Goal: Task Accomplishment & Management: Manage account settings

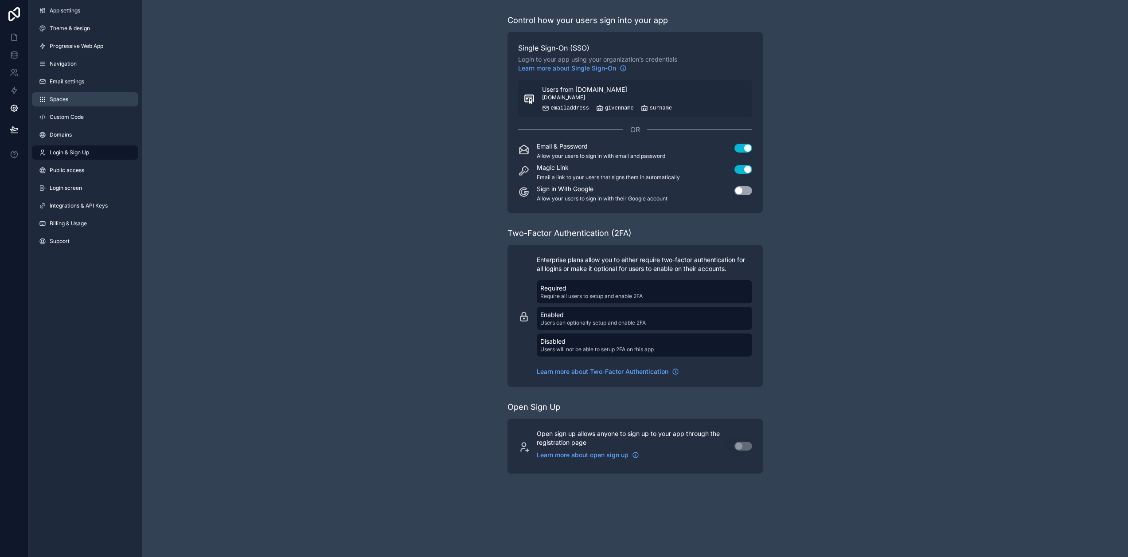
scroll to position [17, 0]
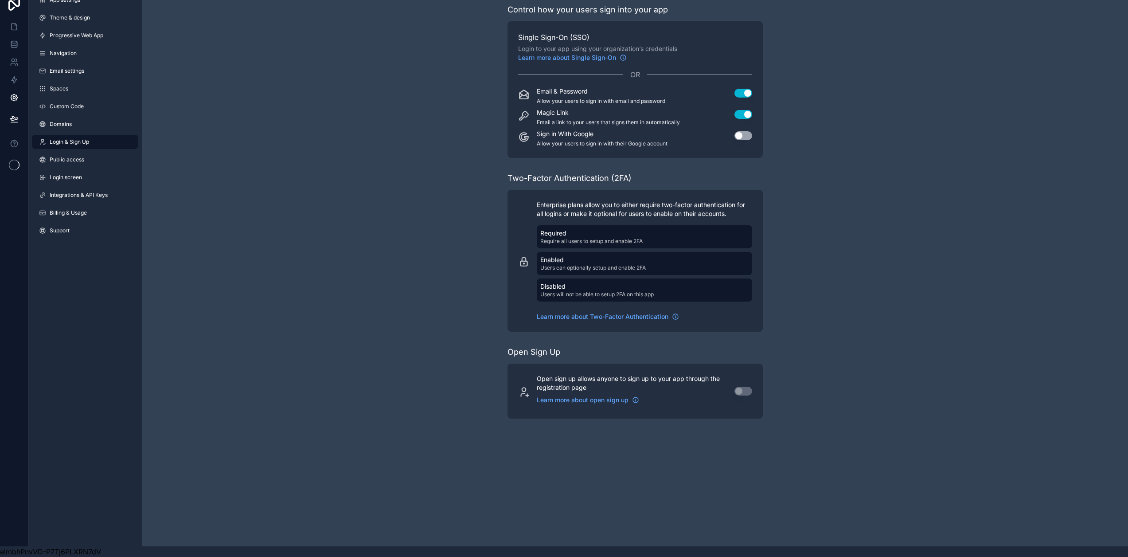
scroll to position [17, 0]
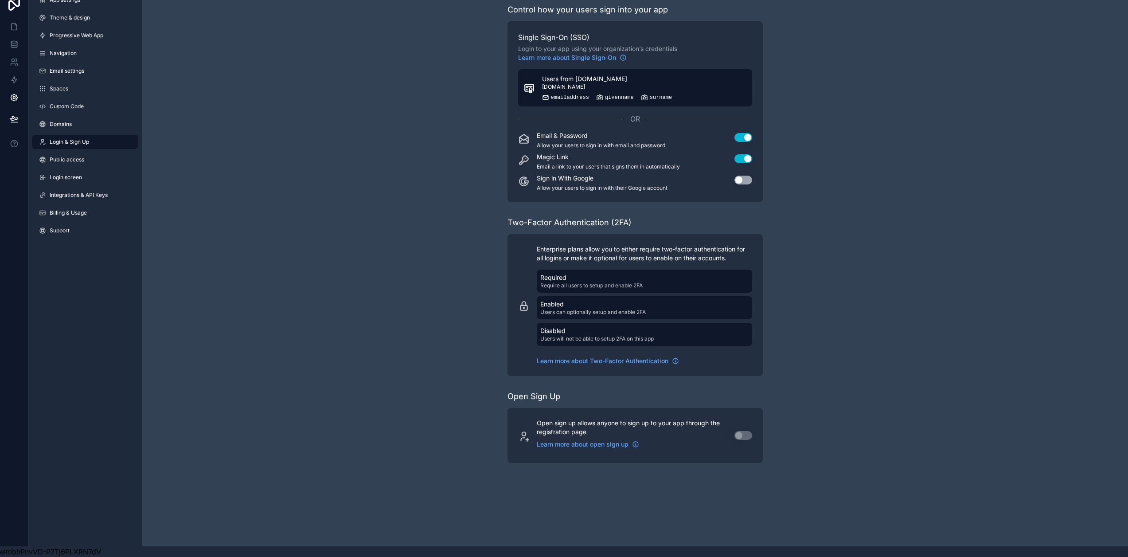
click at [640, 82] on div "Users from enpal.de login.microsoftonline.com emailaddress givenname surname" at bounding box center [607, 87] width 130 height 27
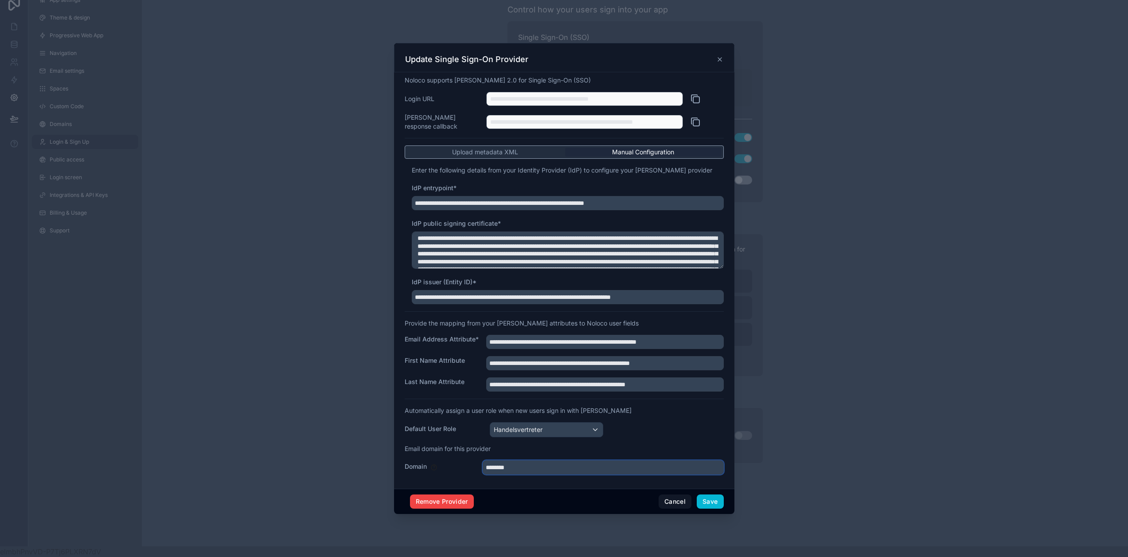
click at [499, 469] on input "********" at bounding box center [603, 467] width 241 height 14
type input "**********"
click at [714, 501] on button "Save" at bounding box center [710, 501] width 27 height 14
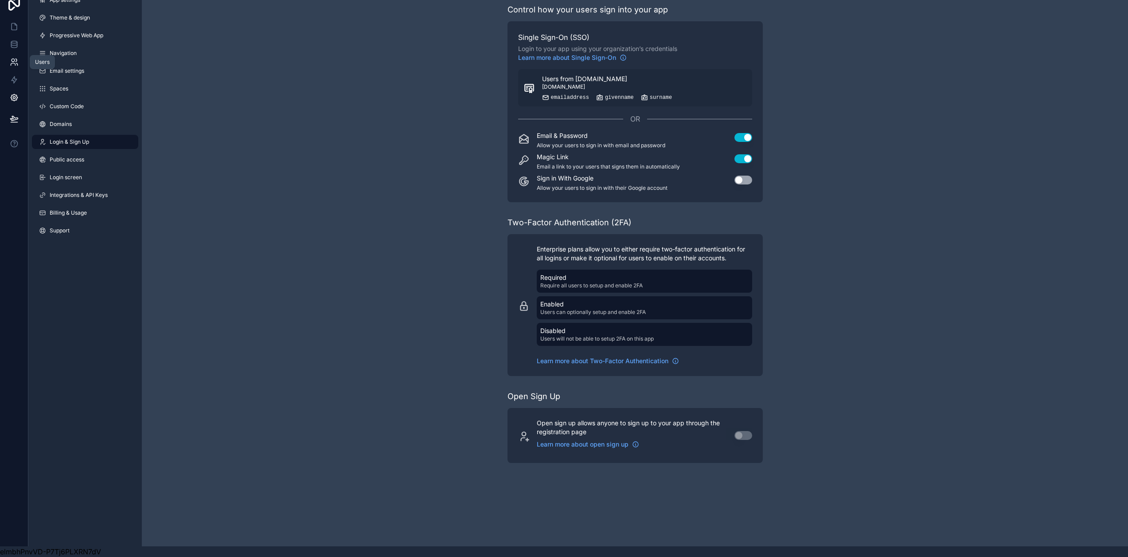
click at [16, 63] on icon at bounding box center [16, 64] width 1 height 2
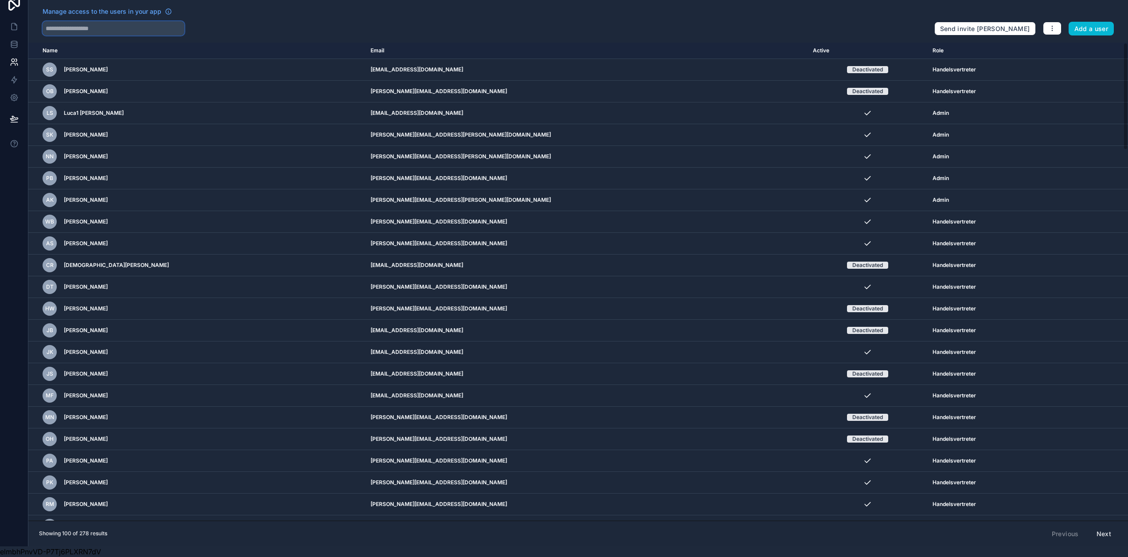
click at [146, 22] on input "text" at bounding box center [114, 28] width 142 height 14
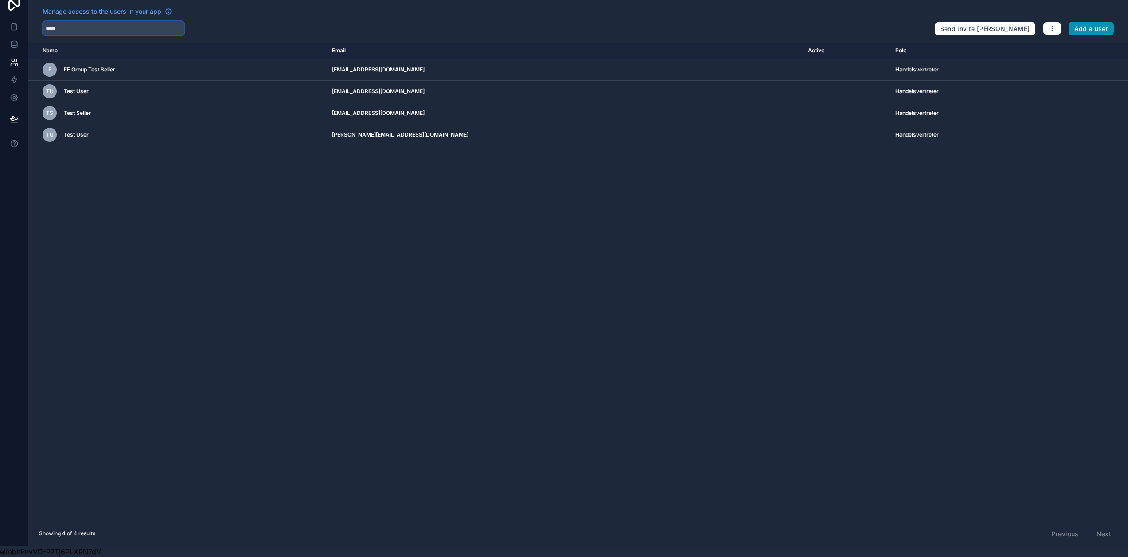
type input "****"
click at [1097, 22] on button "Add a user" at bounding box center [1092, 29] width 46 height 14
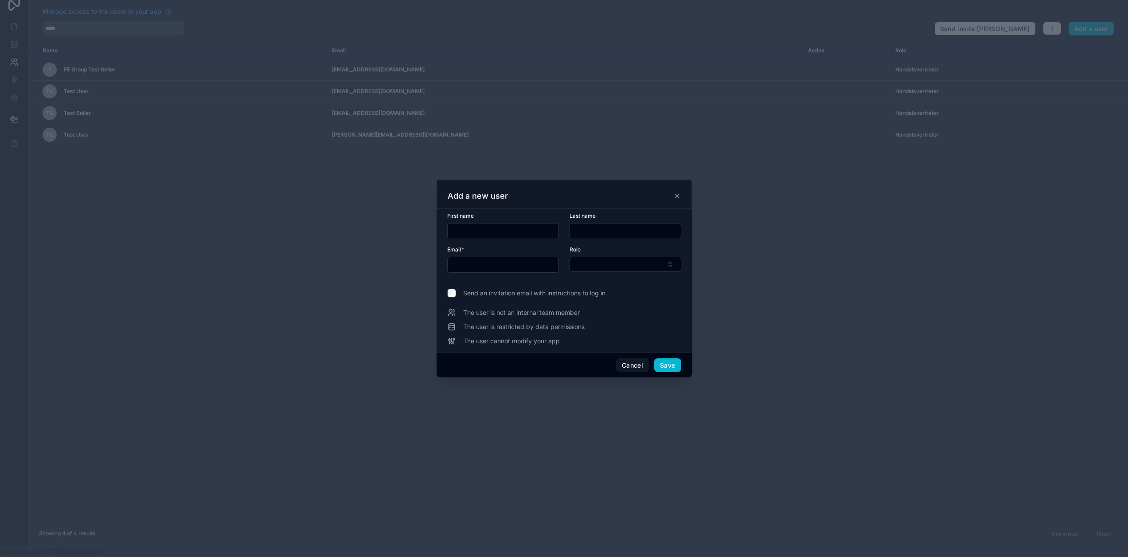
click at [486, 235] on input "text" at bounding box center [503, 231] width 111 height 12
type input "*****"
click at [600, 232] on input "text" at bounding box center [625, 231] width 111 height 12
type input "**********"
click at [456, 263] on input "text" at bounding box center [503, 264] width 111 height 12
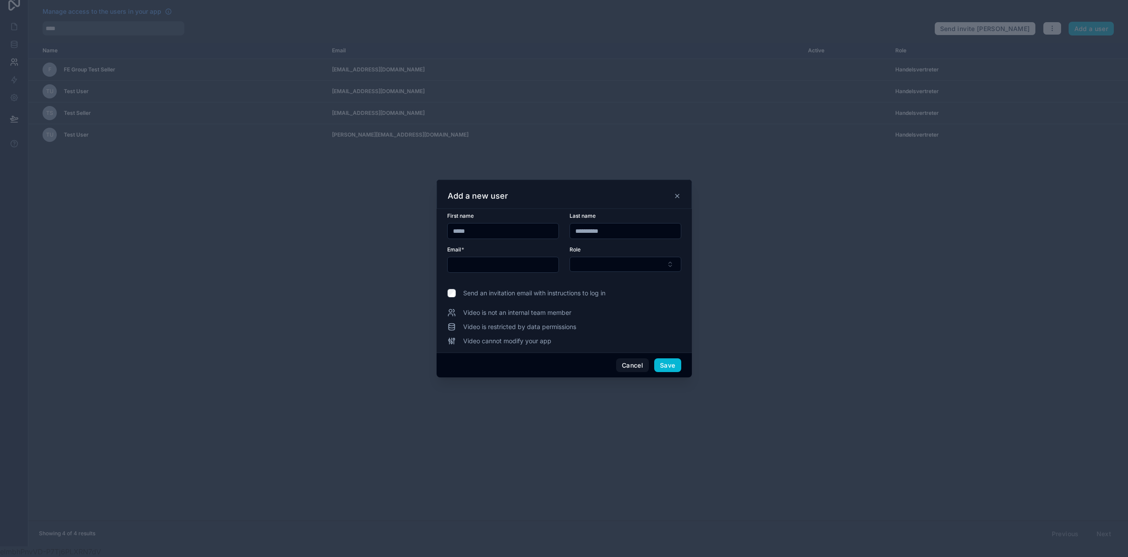
click at [518, 271] on input "text" at bounding box center [503, 264] width 111 height 12
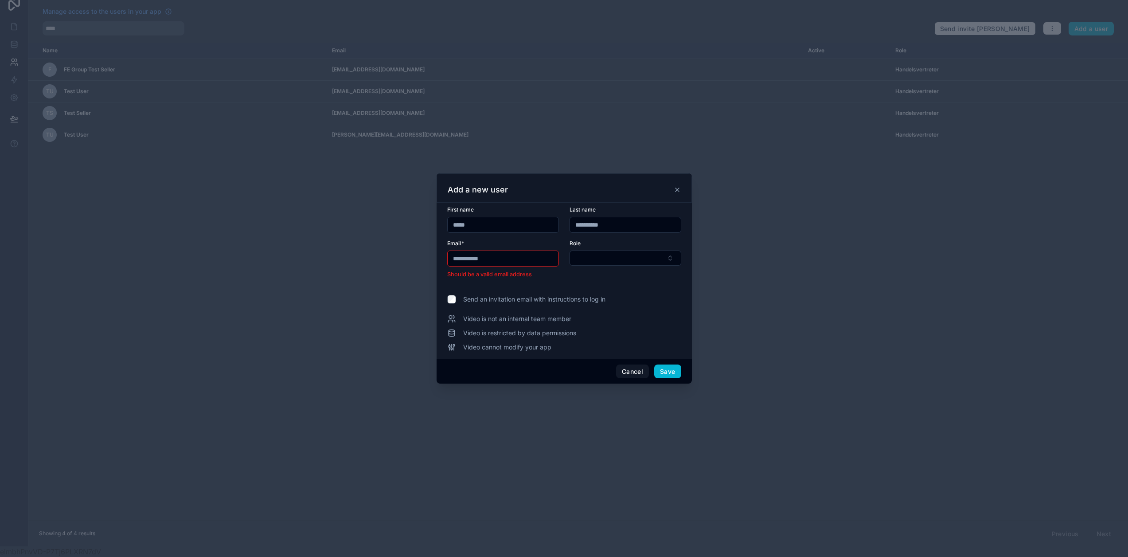
paste input "**********"
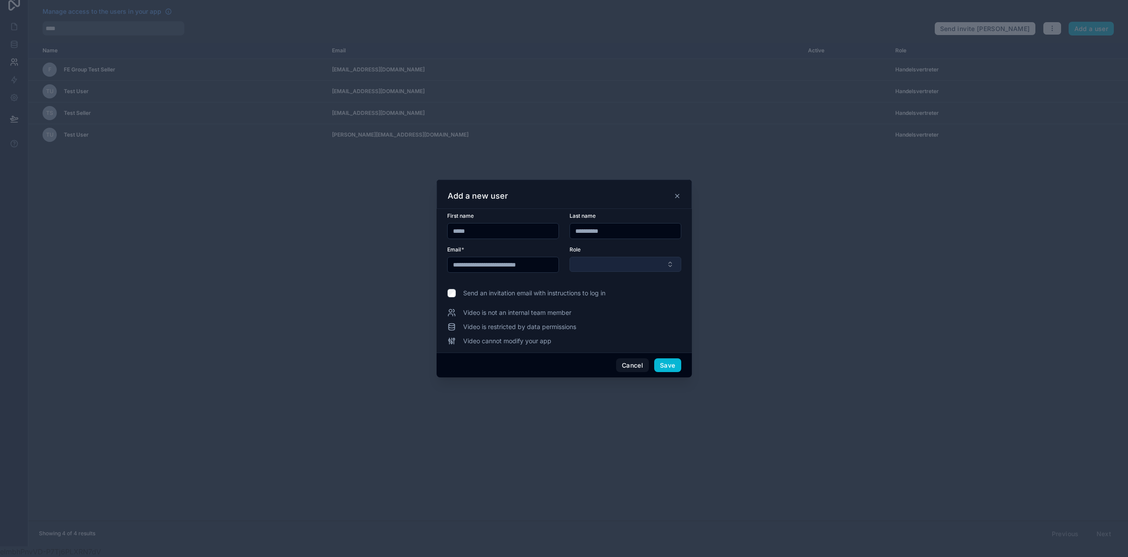
type input "**********"
click at [624, 268] on button "Select Button" at bounding box center [626, 264] width 112 height 15
click at [610, 330] on div "Admin" at bounding box center [621, 331] width 107 height 14
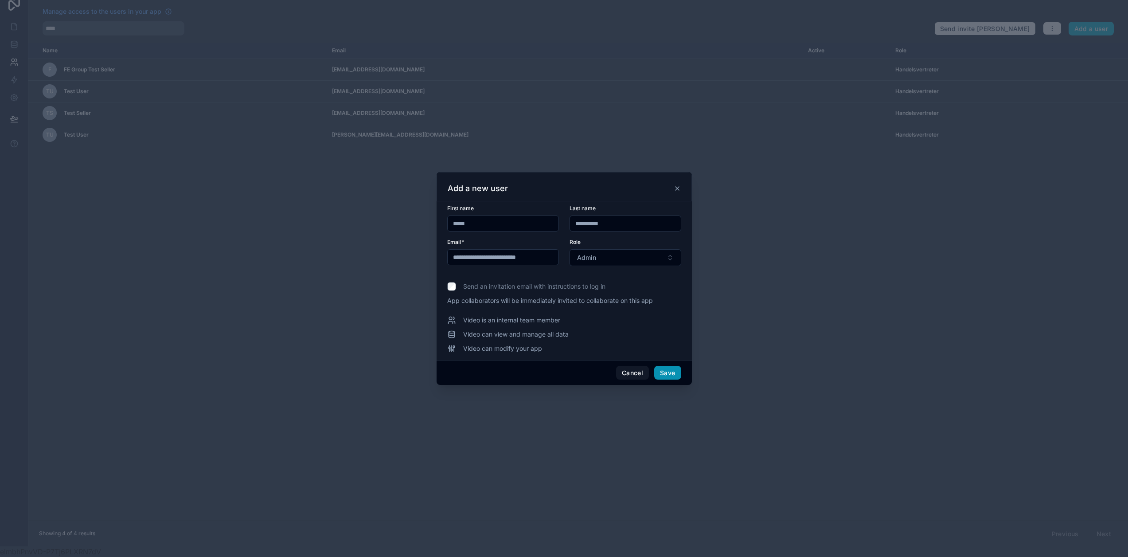
click at [664, 379] on button "Save" at bounding box center [667, 373] width 27 height 14
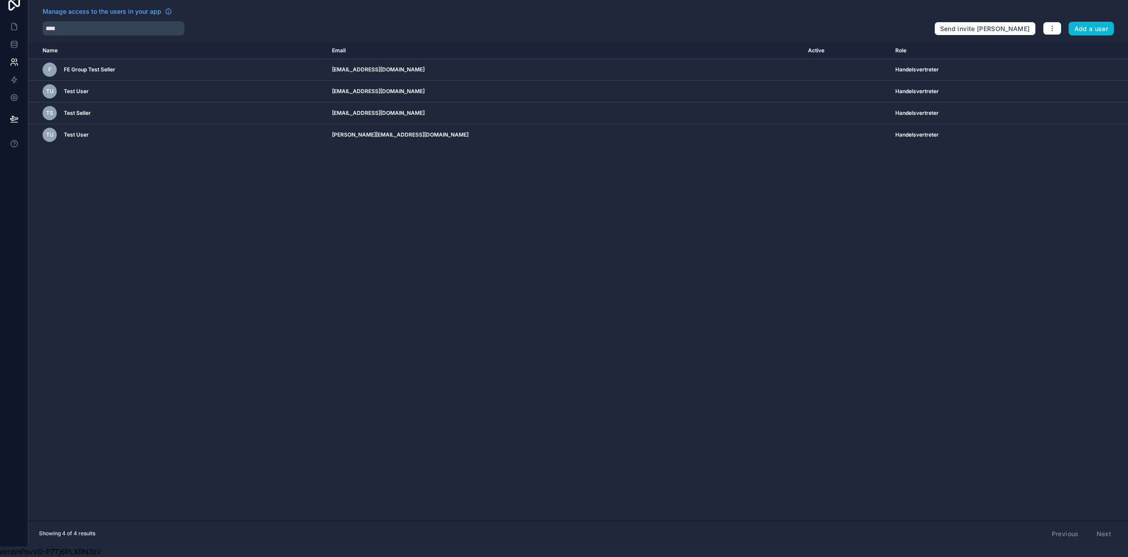
click at [571, 399] on div "Name Email Active Role userTable.email F FE Group Test Seller fegroup.test-sell…" at bounding box center [578, 282] width 1100 height 478
click at [563, 389] on div "Name Email Active Role userTable.email F FE Group Test Seller fegroup.test-sell…" at bounding box center [578, 282] width 1100 height 478
click at [476, 272] on div "Name Email Active Role userTable.email F FE Group Test Seller fegroup.test-sell…" at bounding box center [578, 282] width 1100 height 478
click at [10, 22] on icon at bounding box center [14, 26] width 9 height 9
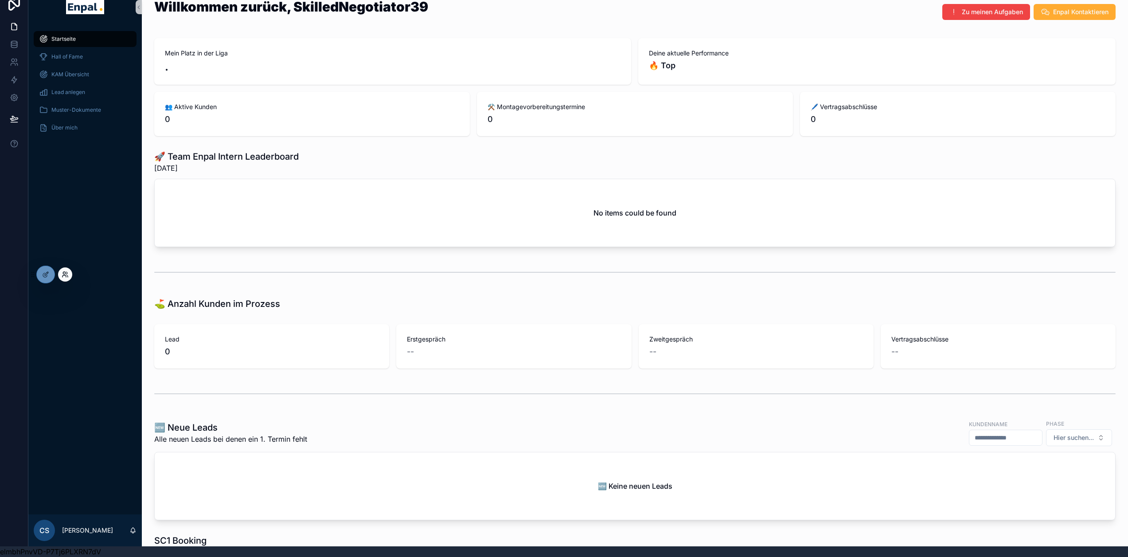
click at [66, 276] on icon at bounding box center [64, 276] width 4 height 2
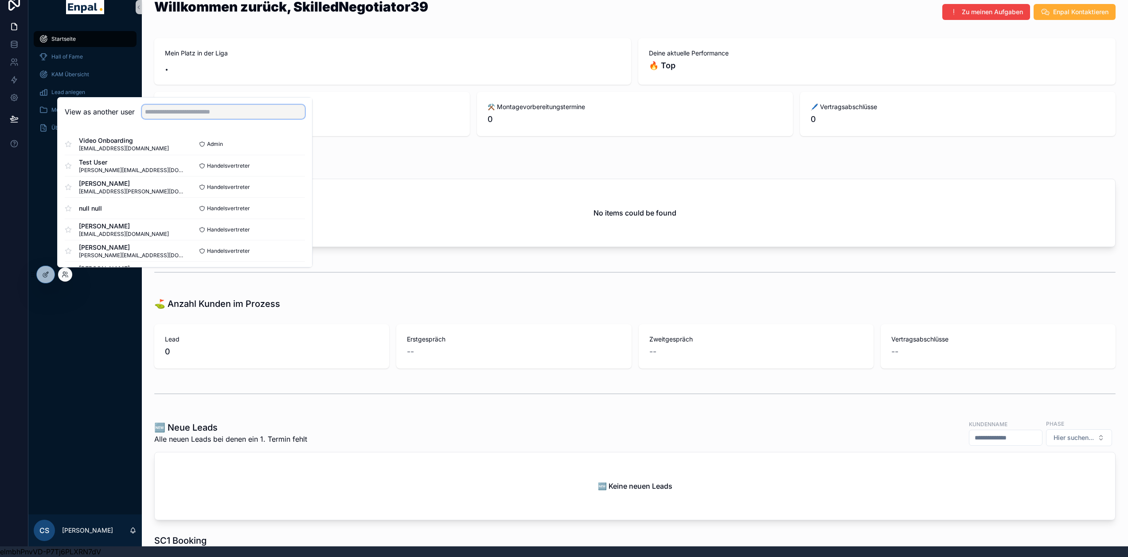
click at [165, 114] on input "text" at bounding box center [223, 112] width 163 height 14
type input "*"
type input "****"
type input "*********"
click at [292, 164] on button "Select" at bounding box center [293, 165] width 23 height 13
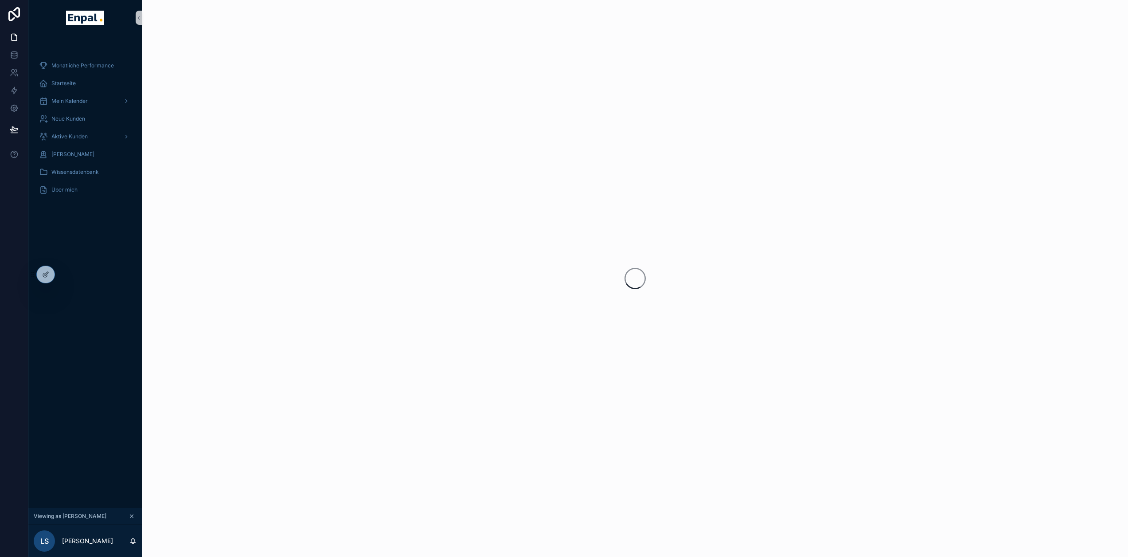
scroll to position [17, 0]
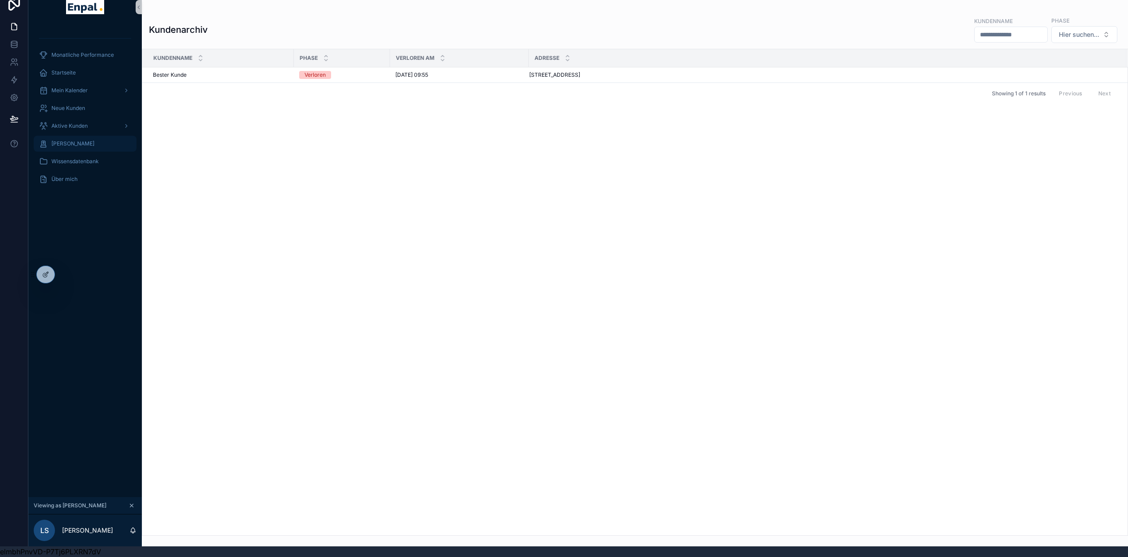
click at [80, 140] on span "[PERSON_NAME]" at bounding box center [72, 143] width 43 height 7
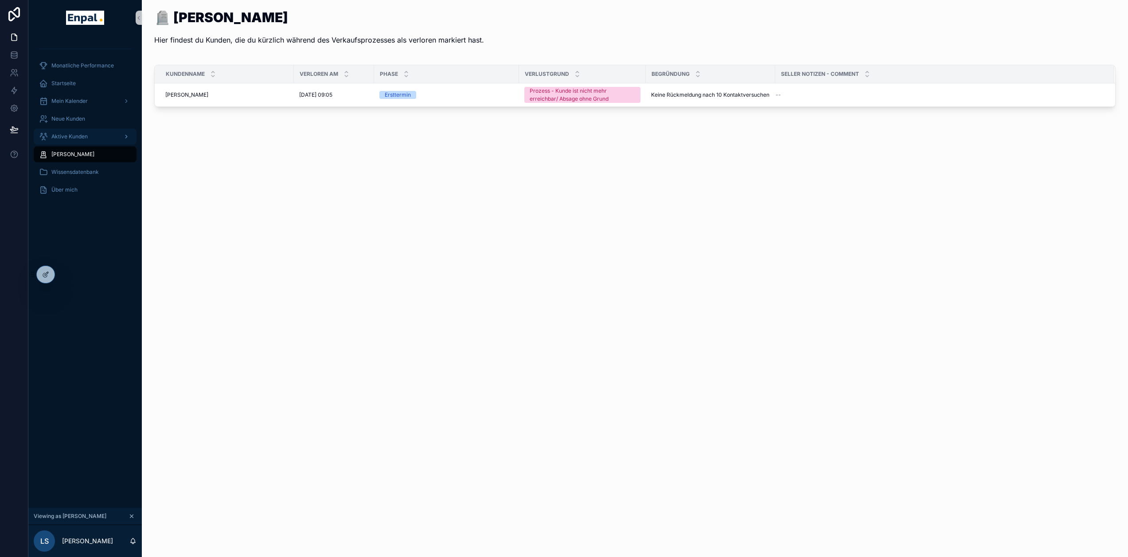
click at [76, 134] on span "Aktive Kunden" at bounding box center [69, 136] width 36 height 7
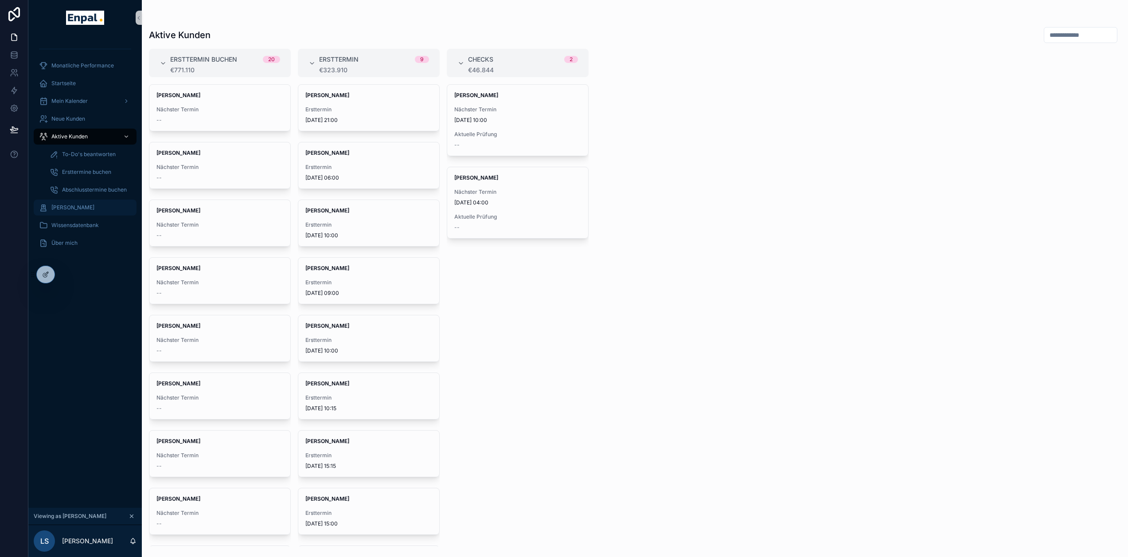
click at [80, 206] on span "[PERSON_NAME]" at bounding box center [72, 207] width 43 height 7
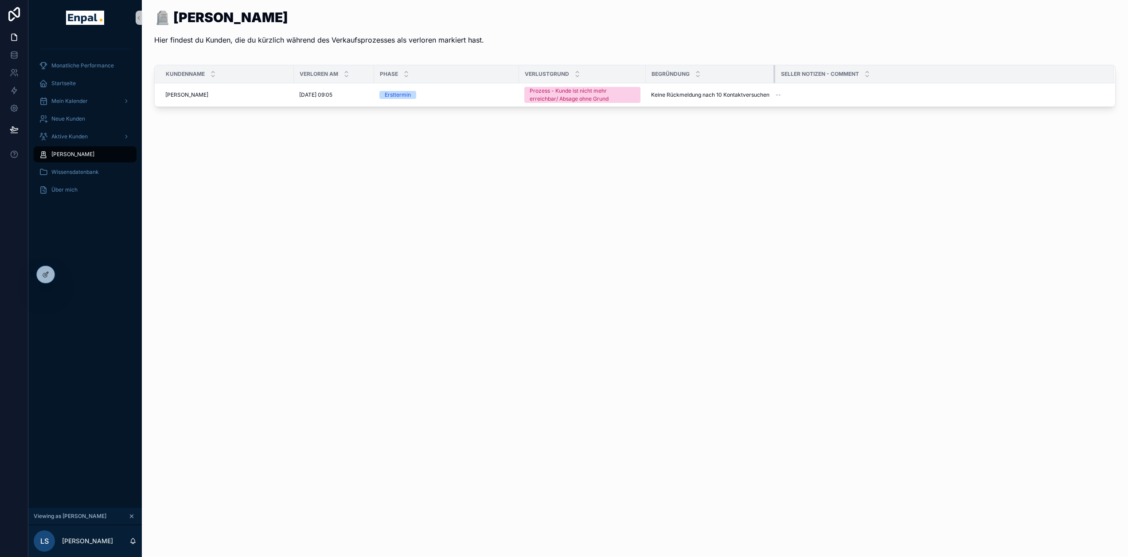
click at [774, 70] on div "scrollable content" at bounding box center [775, 74] width 4 height 18
click at [44, 273] on icon at bounding box center [45, 274] width 7 height 7
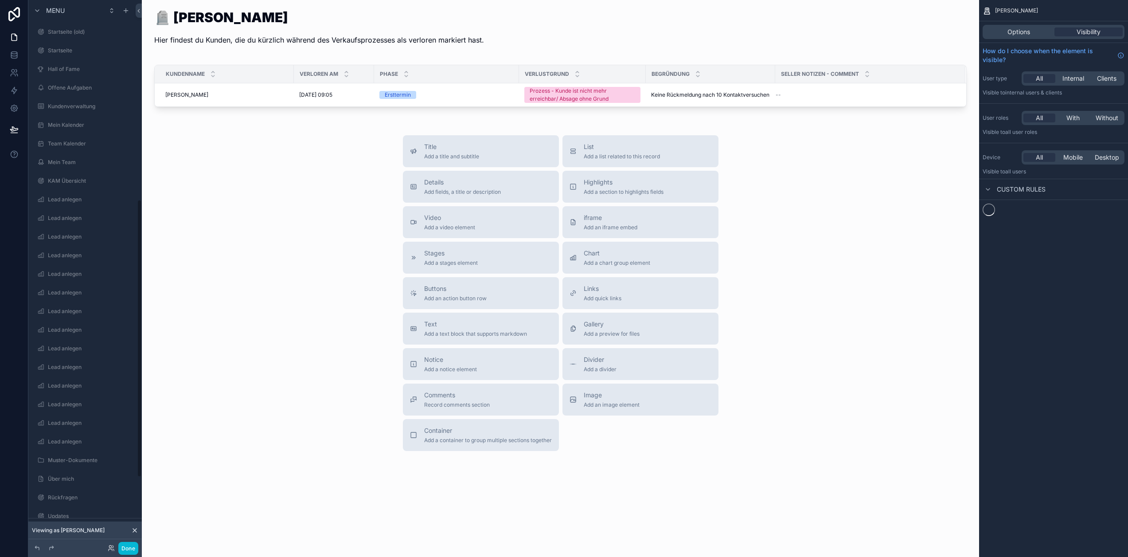
scroll to position [398, 0]
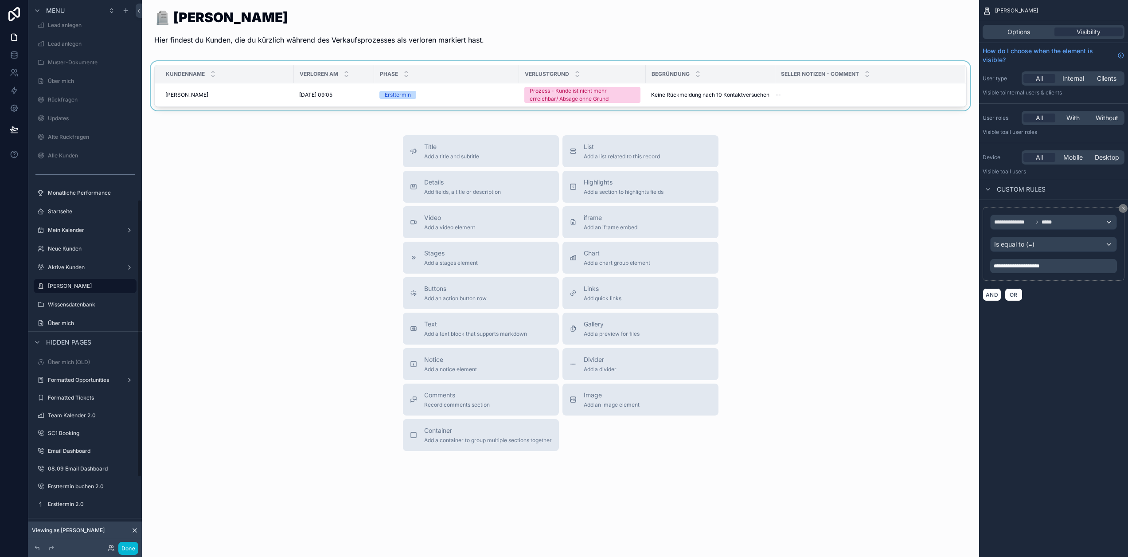
click at [825, 91] on div "scrollable content" at bounding box center [560, 87] width 823 height 53
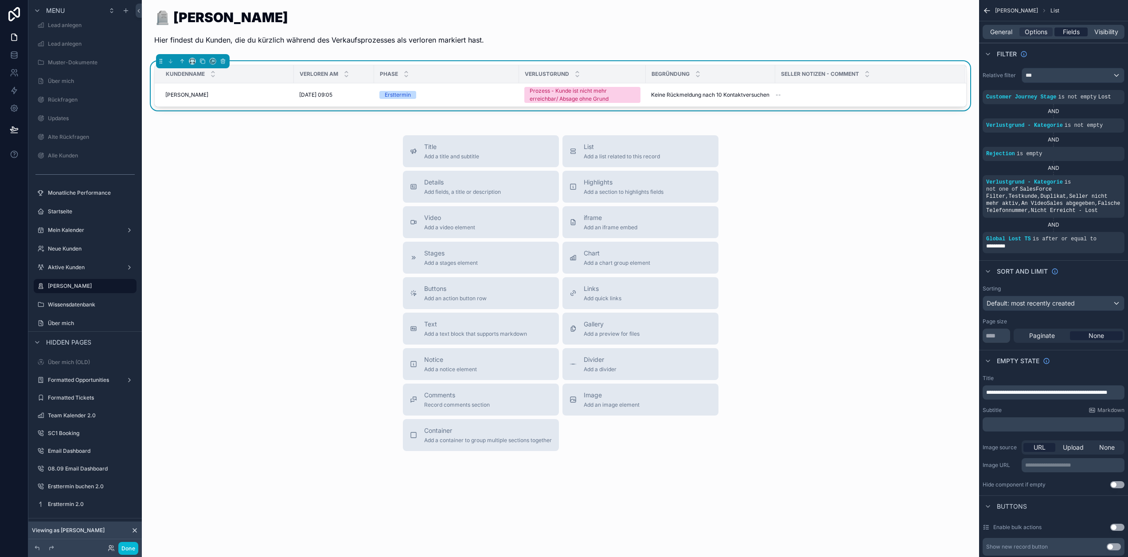
click at [1077, 33] on span "Fields" at bounding box center [1071, 31] width 17 height 9
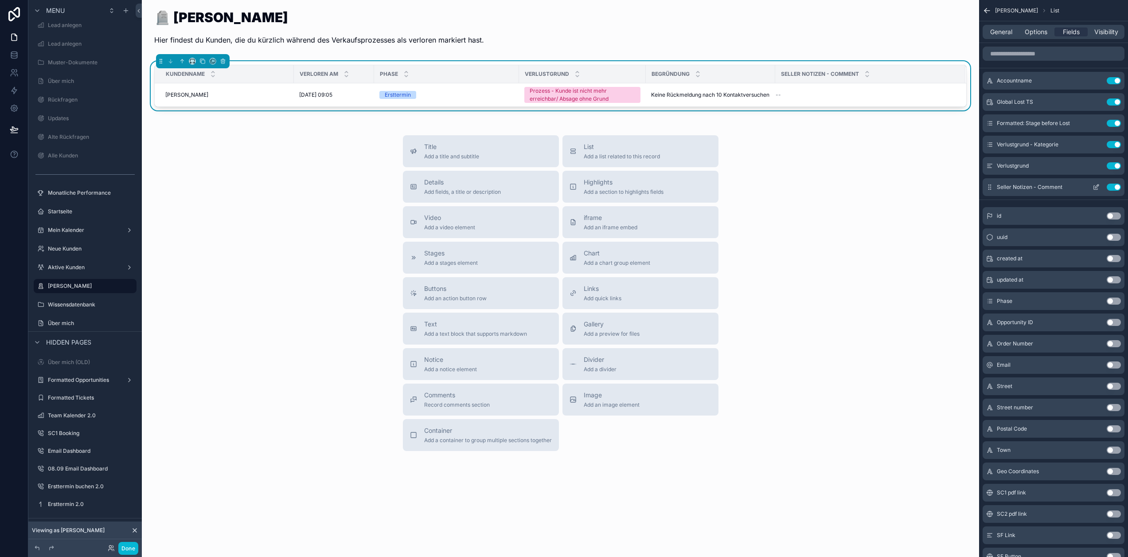
click at [1100, 187] on icon "scrollable content" at bounding box center [1095, 186] width 7 height 7
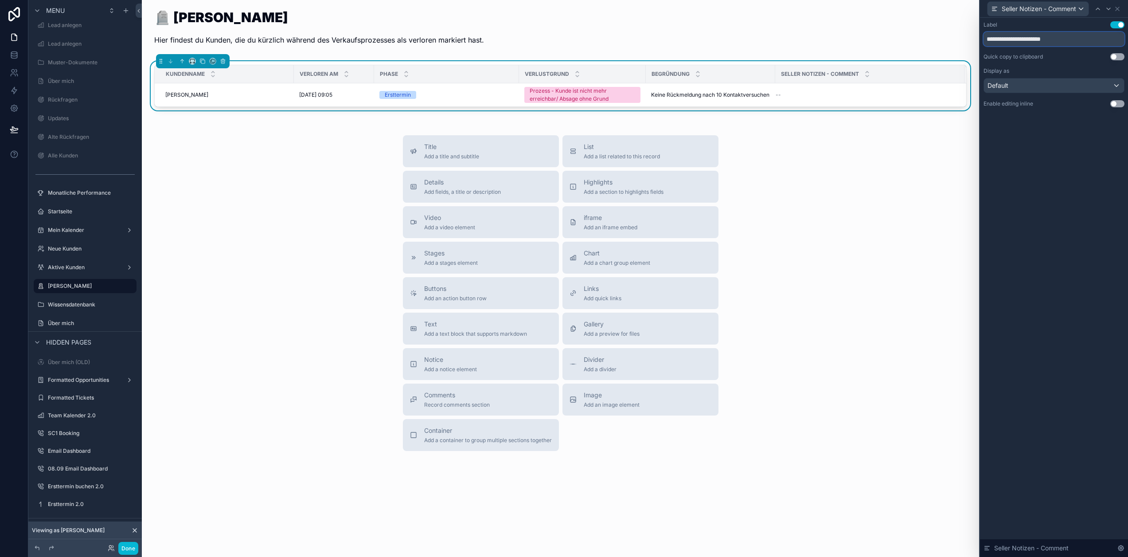
click at [1060, 38] on input "**********" at bounding box center [1053, 39] width 141 height 14
type input "*******"
click at [1119, 8] on icon at bounding box center [1118, 9] width 4 height 4
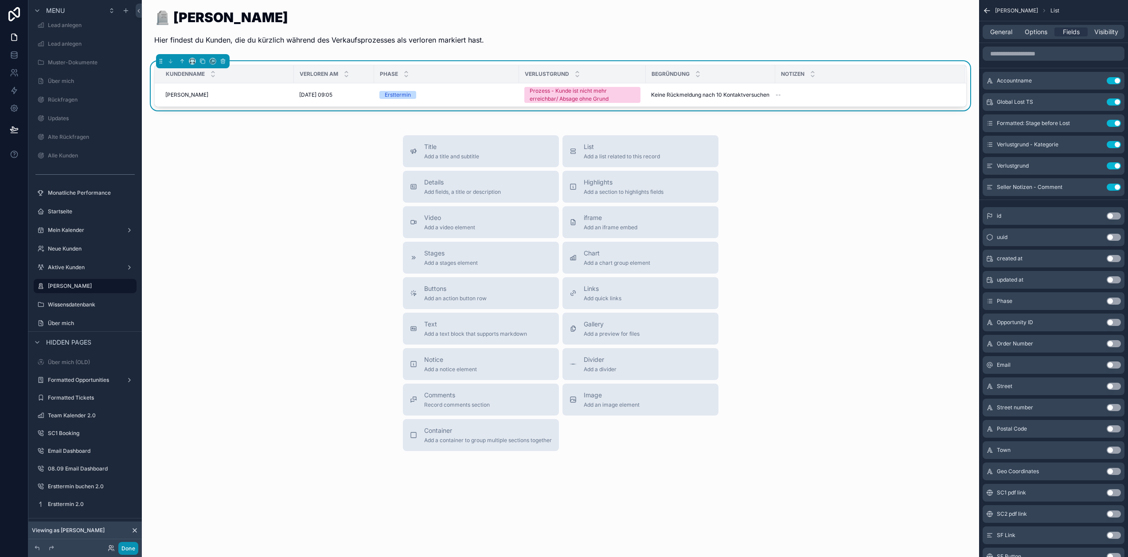
click at [133, 546] on button "Done" at bounding box center [128, 548] width 20 height 13
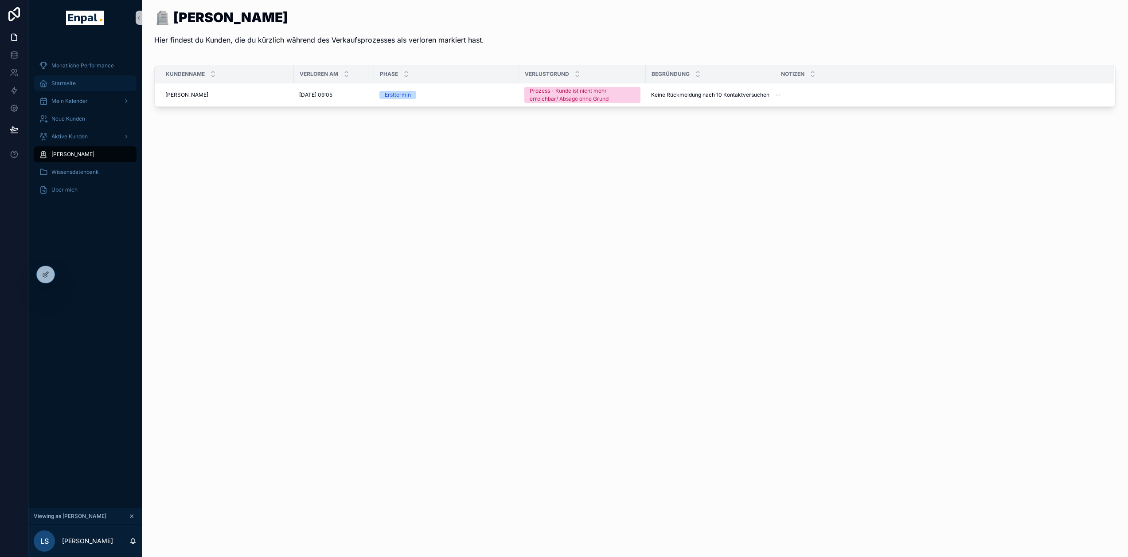
click at [78, 82] on div "Startseite" at bounding box center [85, 83] width 92 height 14
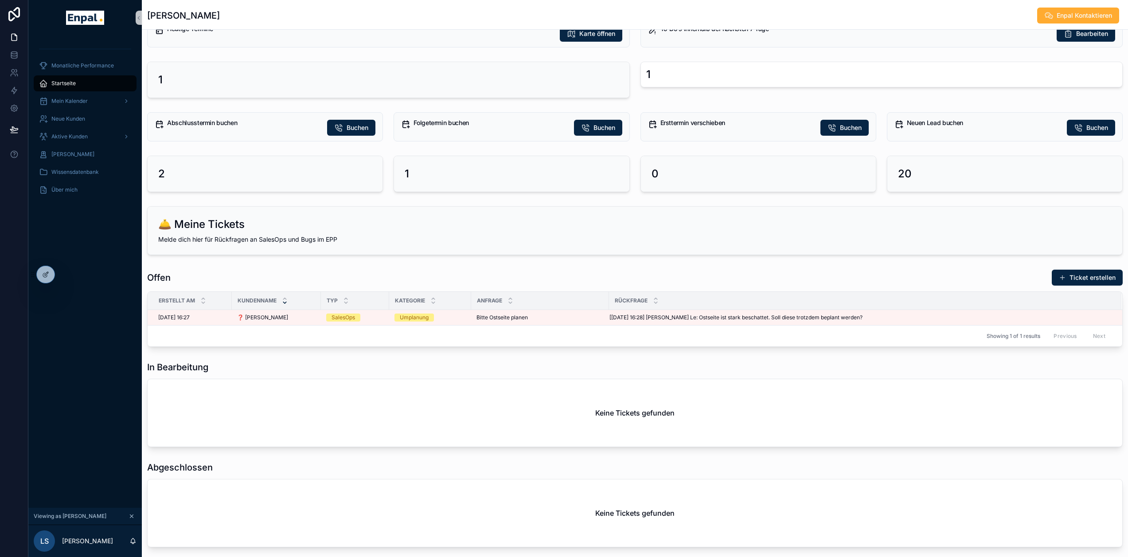
scroll to position [222, 0]
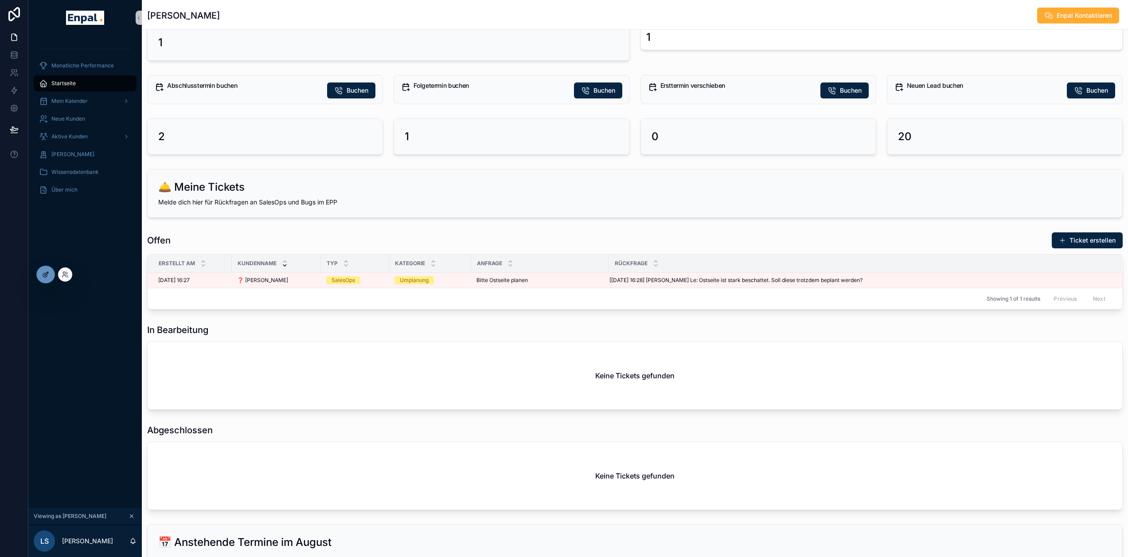
click at [45, 273] on icon at bounding box center [45, 274] width 7 height 7
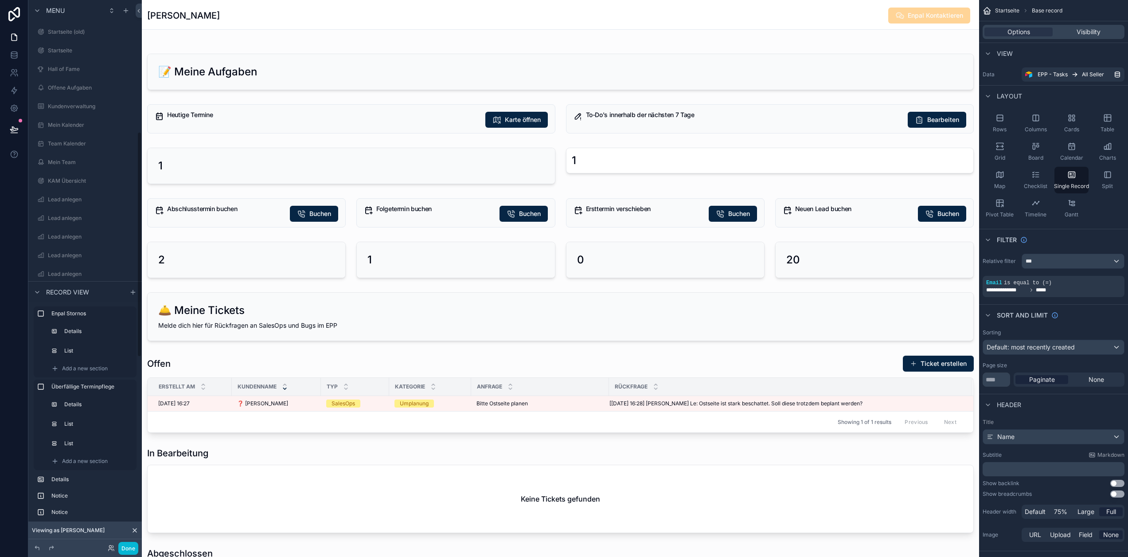
scroll to position [323, 0]
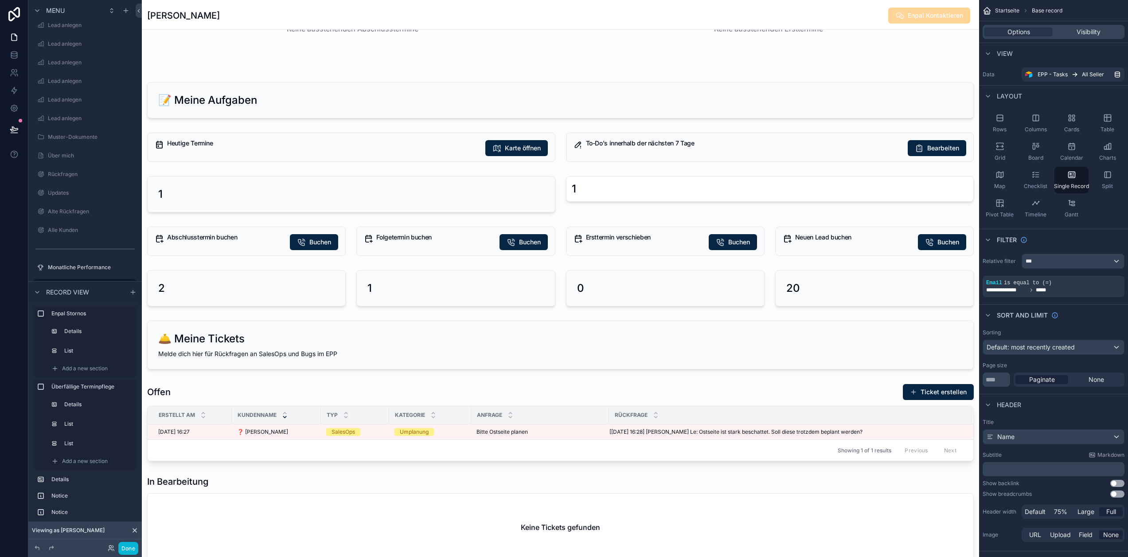
click at [295, 237] on div "scrollable content" at bounding box center [560, 487] width 837 height 1419
click at [330, 242] on div "scrollable content" at bounding box center [246, 241] width 209 height 36
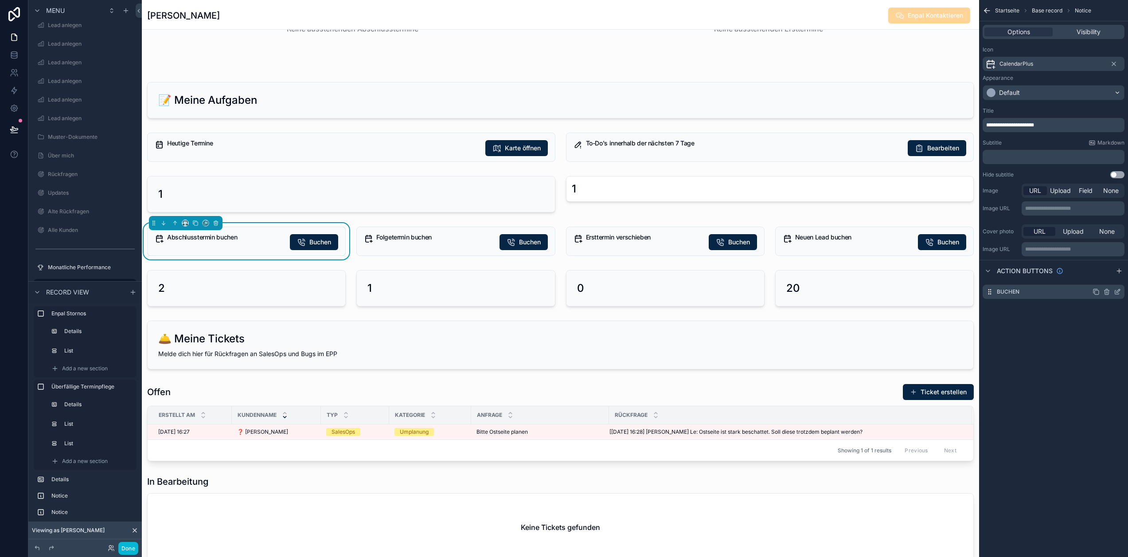
click at [1121, 293] on icon "scrollable content" at bounding box center [1117, 291] width 7 height 7
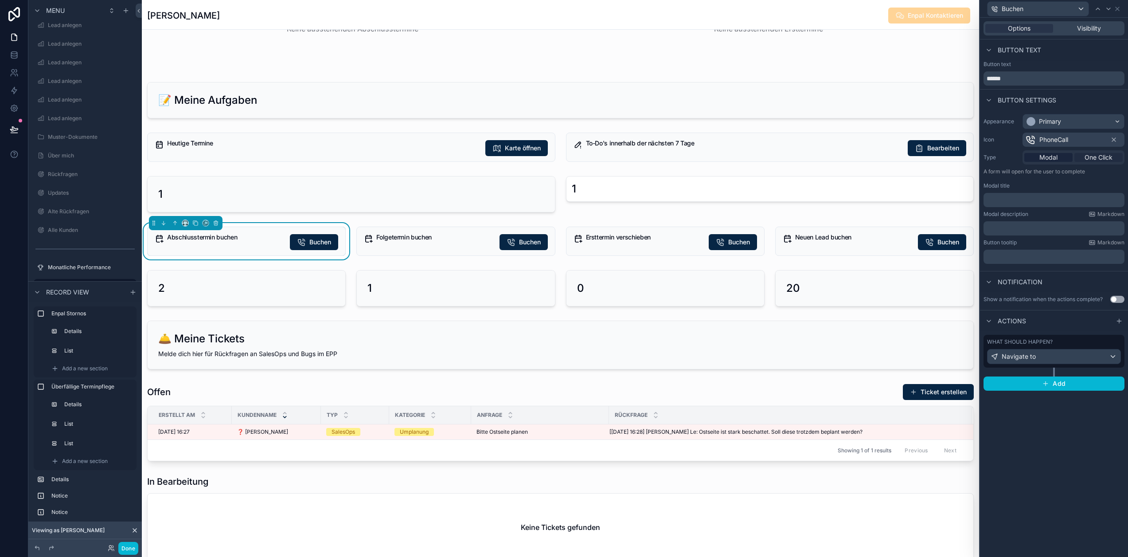
click at [1100, 154] on span "One Click" at bounding box center [1099, 157] width 28 height 9
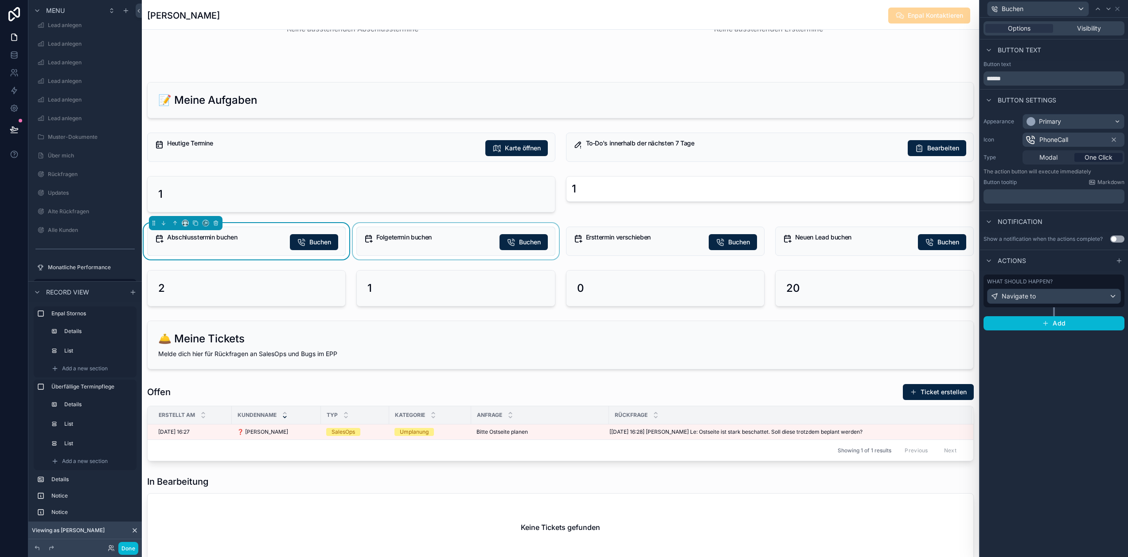
click at [508, 239] on div "scrollable content" at bounding box center [455, 241] width 209 height 36
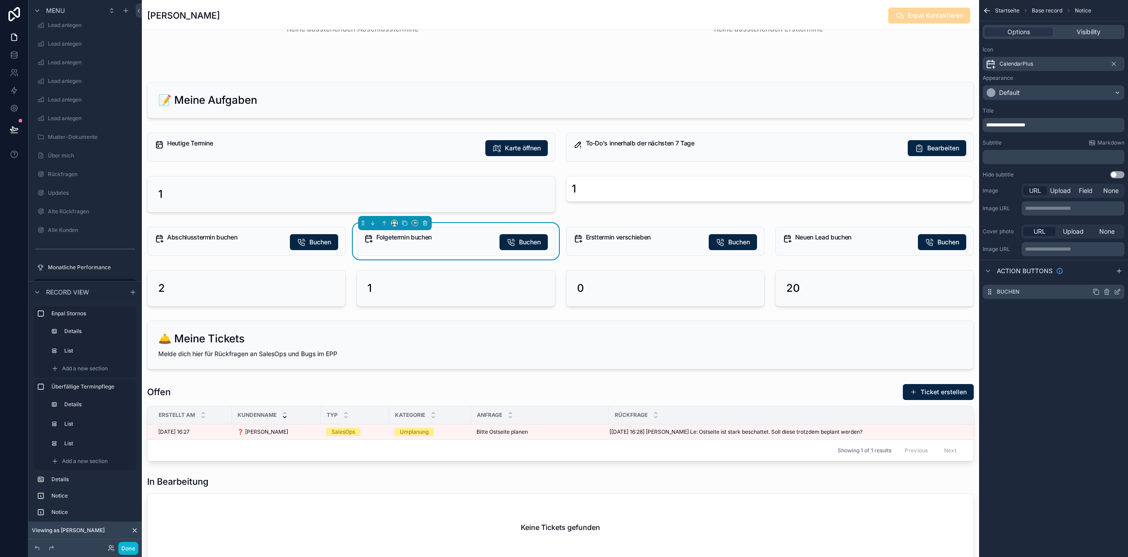
click at [1119, 294] on icon "scrollable content" at bounding box center [1117, 292] width 4 height 4
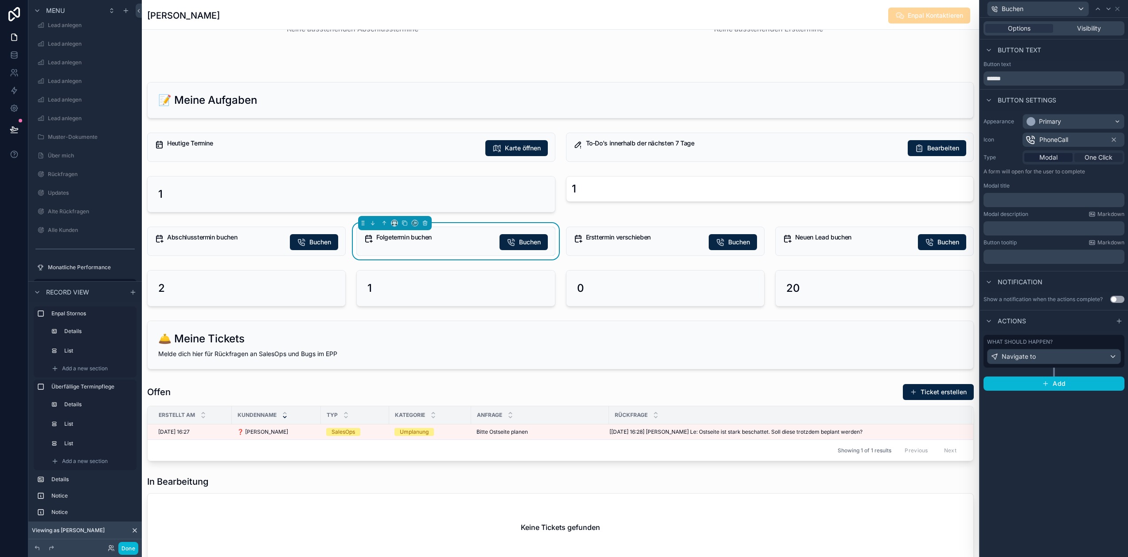
click at [1101, 161] on span "One Click" at bounding box center [1099, 157] width 28 height 9
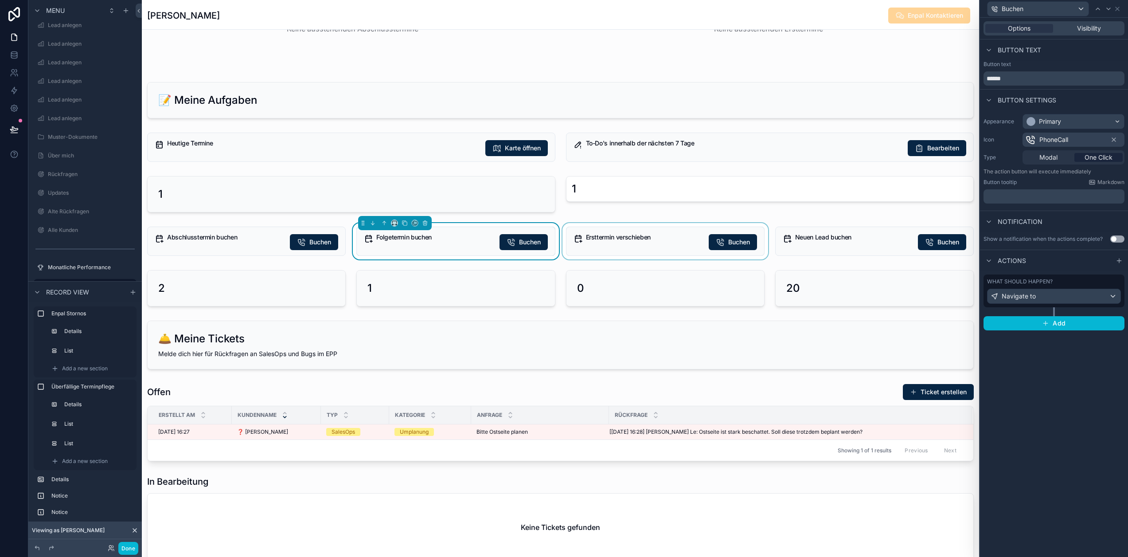
click at [675, 241] on div "scrollable content" at bounding box center [665, 241] width 209 height 36
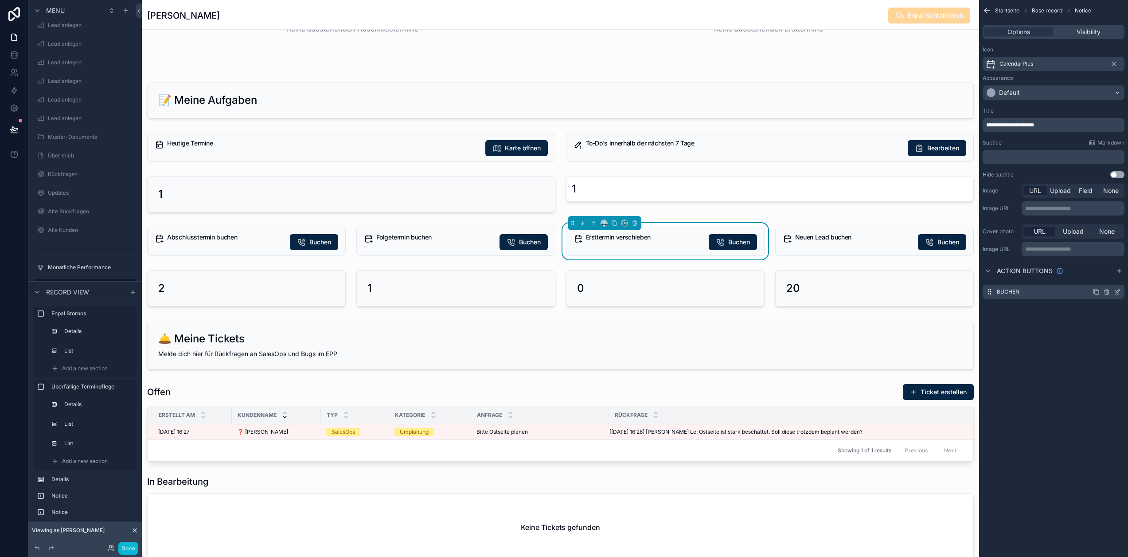
click at [1121, 293] on icon "scrollable content" at bounding box center [1117, 291] width 7 height 7
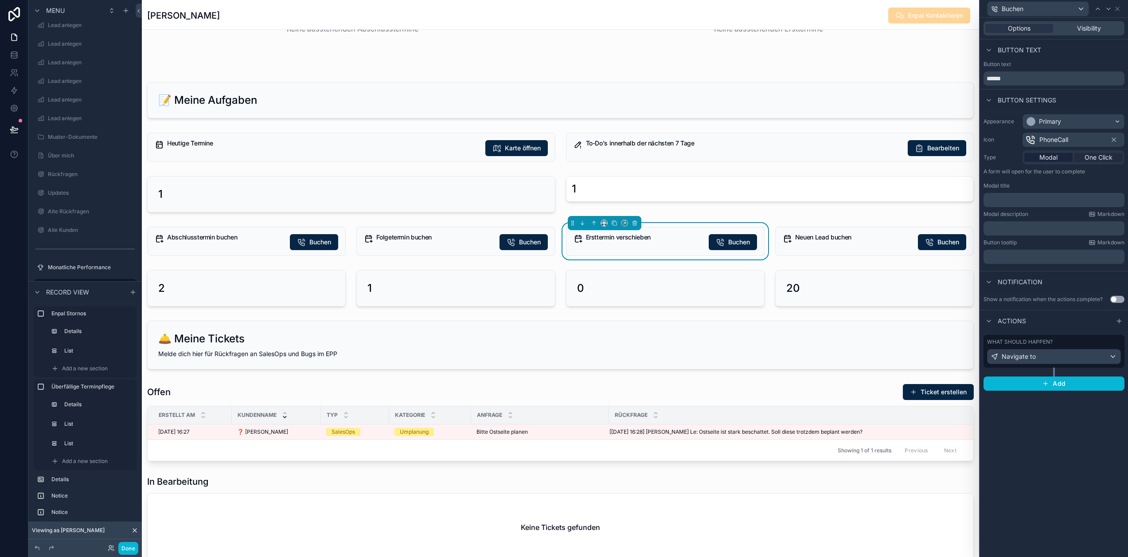
click at [1103, 157] on span "One Click" at bounding box center [1099, 157] width 28 height 9
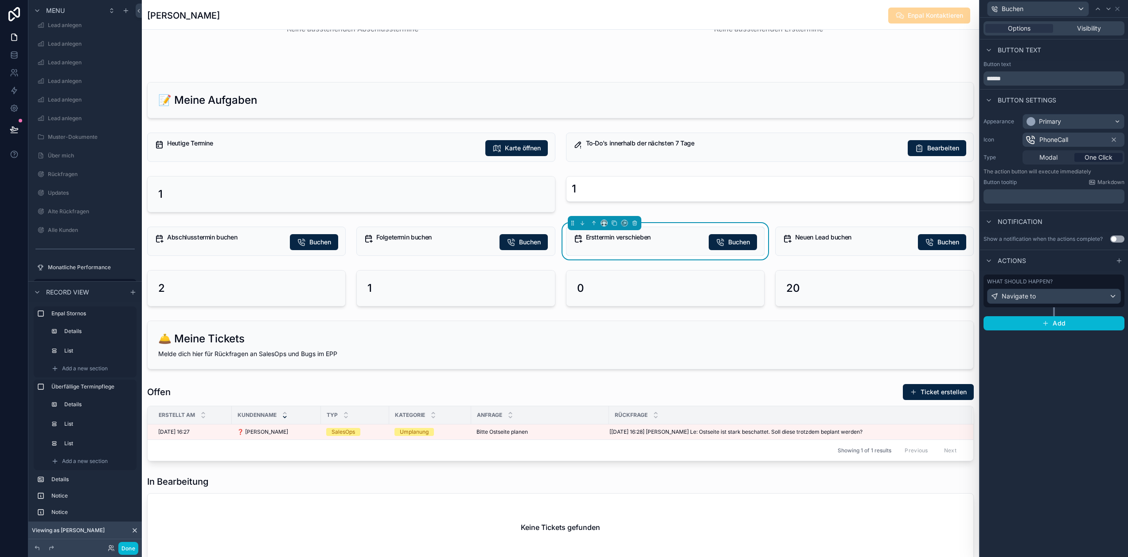
click at [893, 239] on div "scrollable content" at bounding box center [874, 241] width 209 height 36
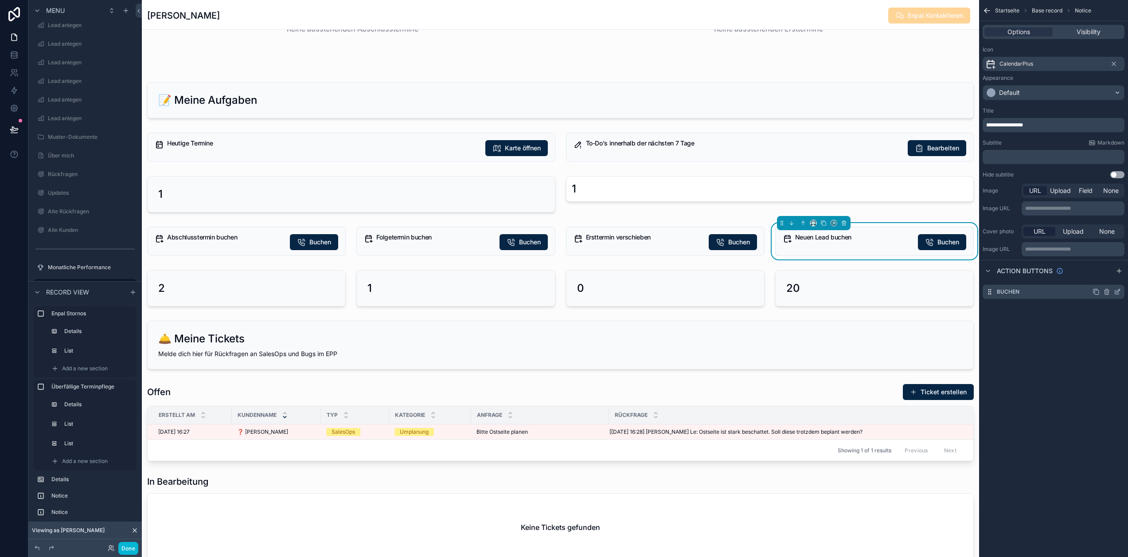
click at [1120, 292] on icon "scrollable content" at bounding box center [1118, 291] width 4 height 4
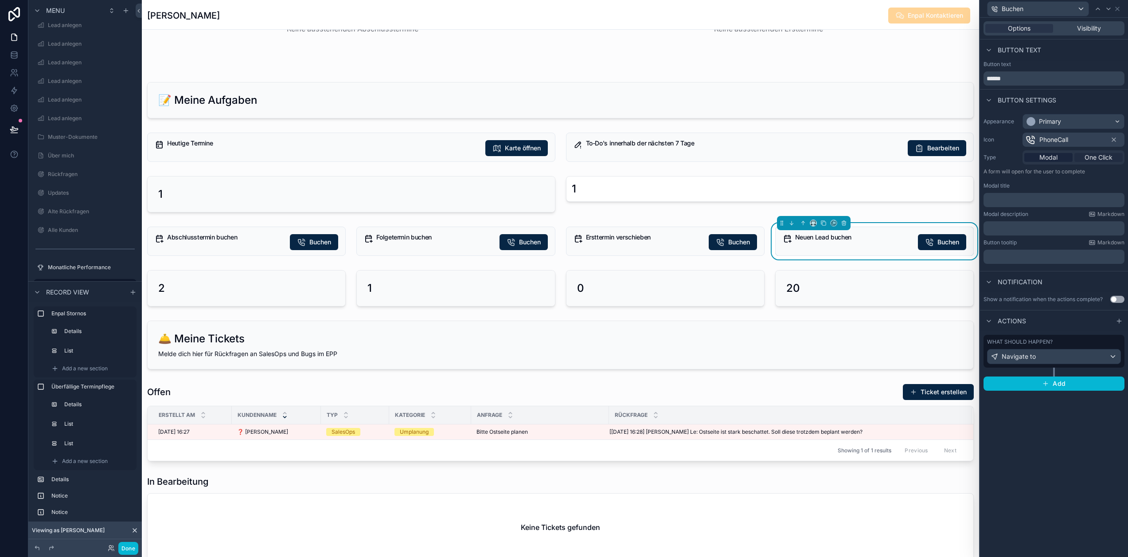
click at [1097, 156] on span "One Click" at bounding box center [1099, 157] width 28 height 9
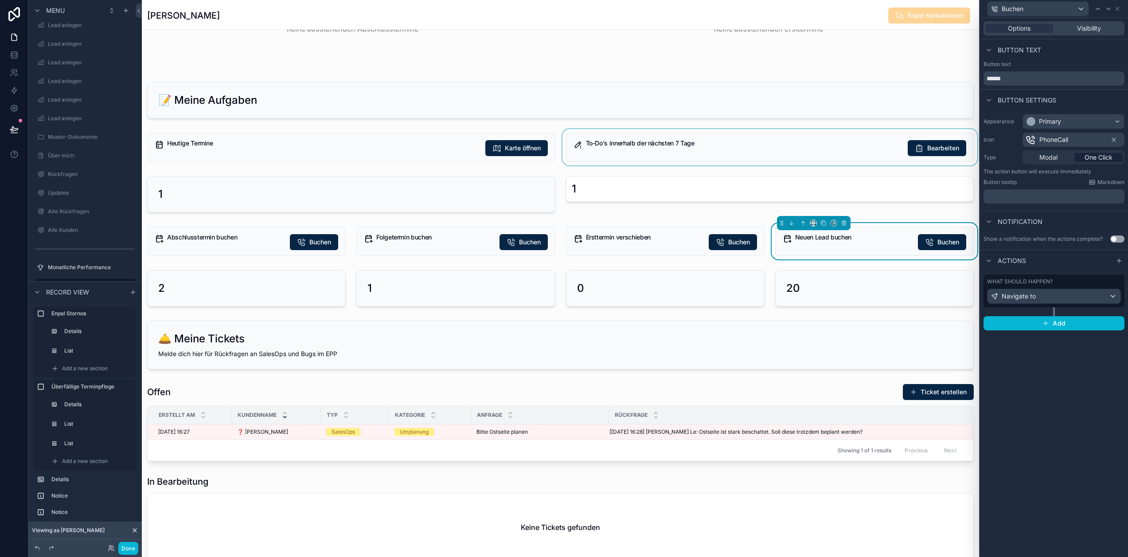
click at [764, 145] on div "scrollable content" at bounding box center [770, 147] width 419 height 36
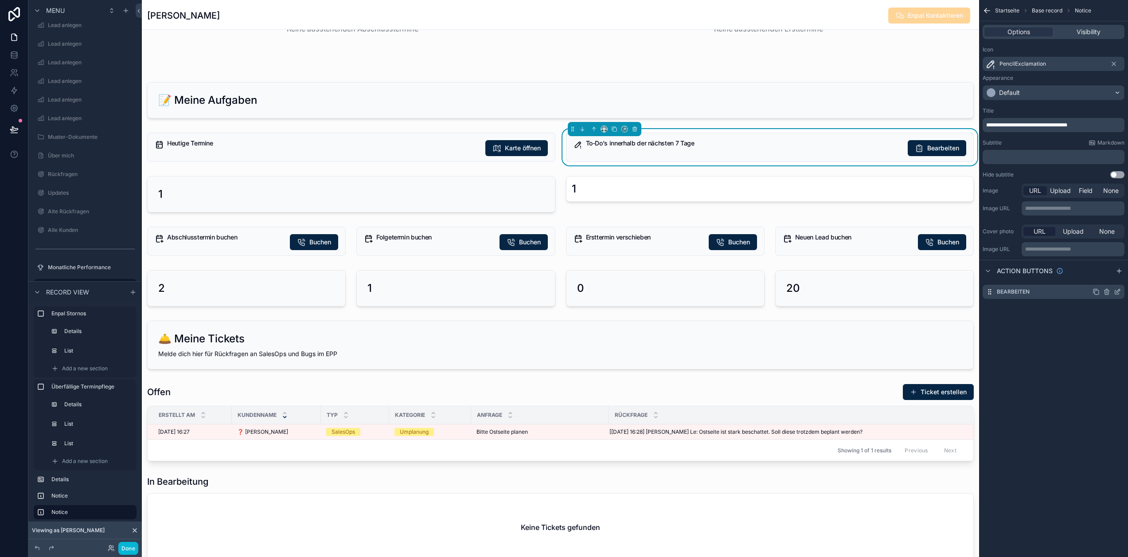
click at [1121, 293] on icon "scrollable content" at bounding box center [1117, 291] width 7 height 7
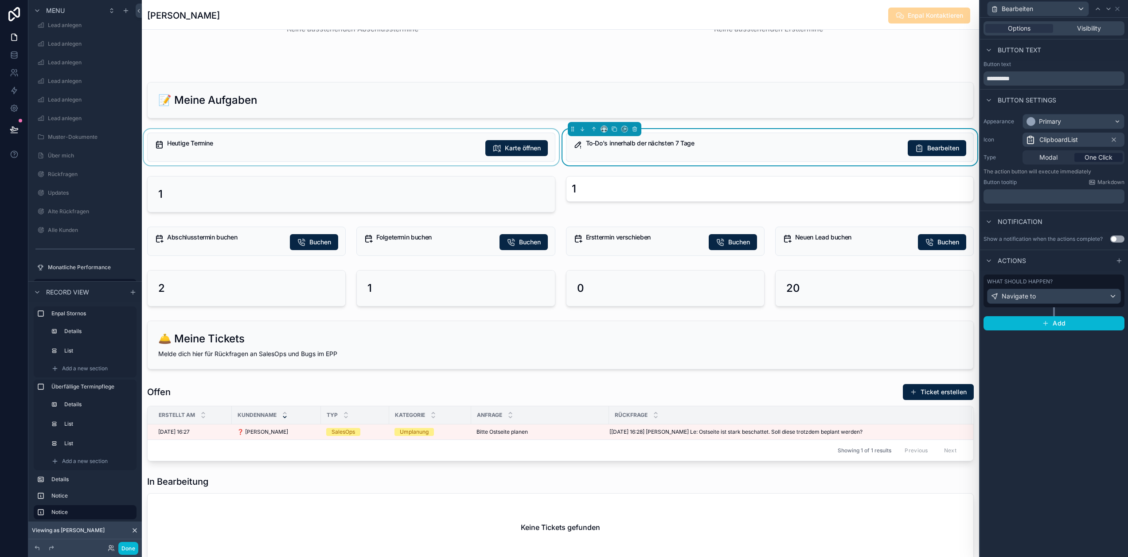
click at [453, 149] on div "scrollable content" at bounding box center [351, 147] width 419 height 36
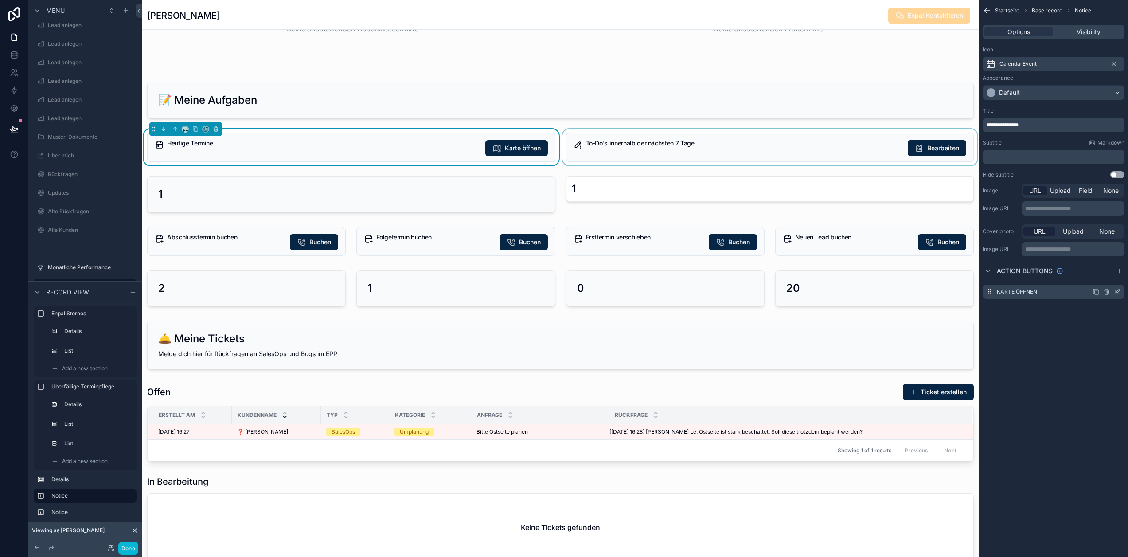
click at [1121, 292] on icon "scrollable content" at bounding box center [1117, 291] width 7 height 7
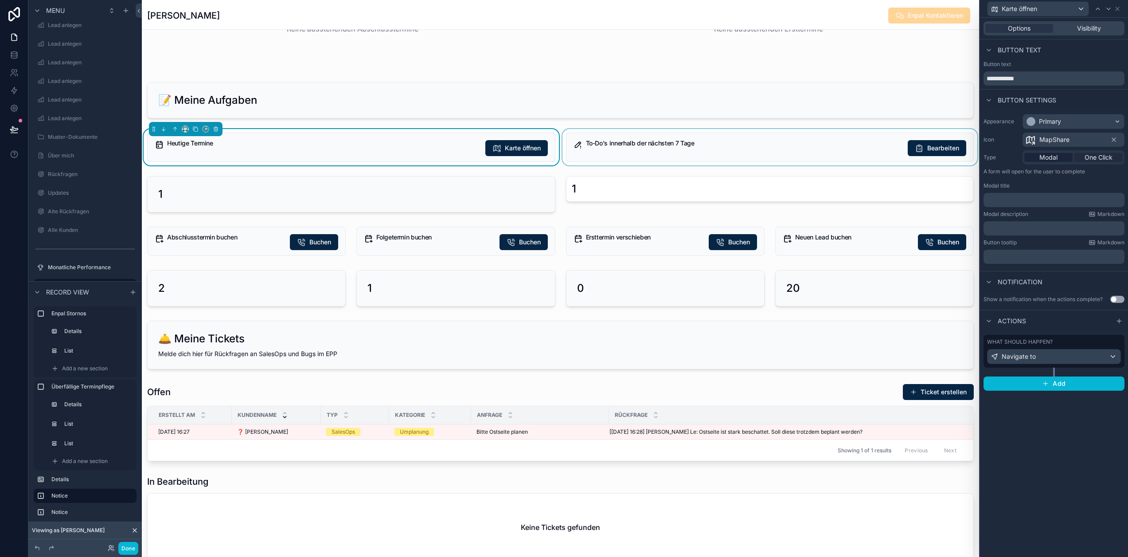
click at [1107, 157] on span "One Click" at bounding box center [1099, 157] width 28 height 9
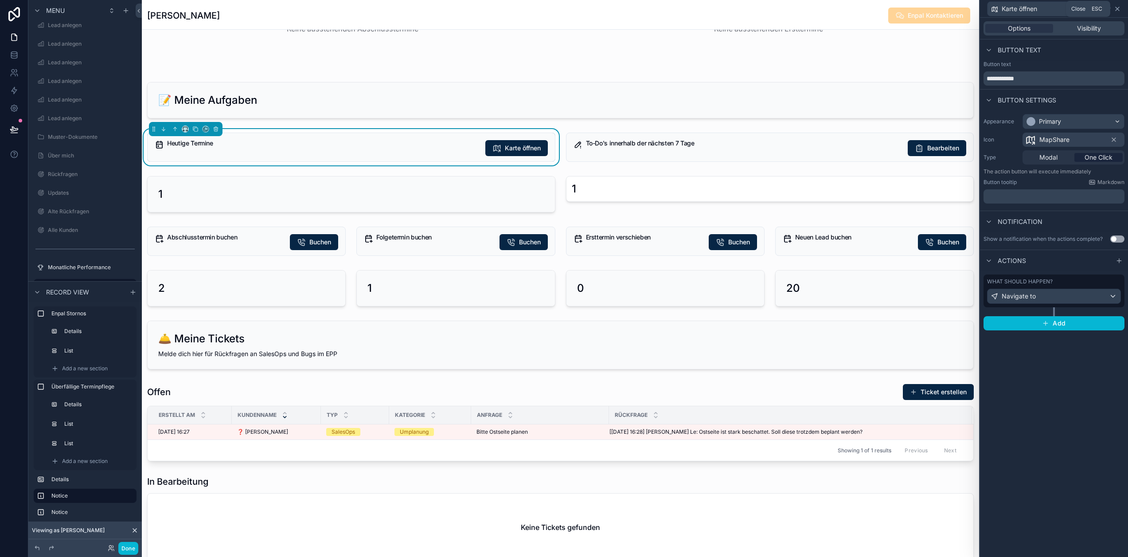
click at [1121, 8] on icon at bounding box center [1117, 8] width 7 height 7
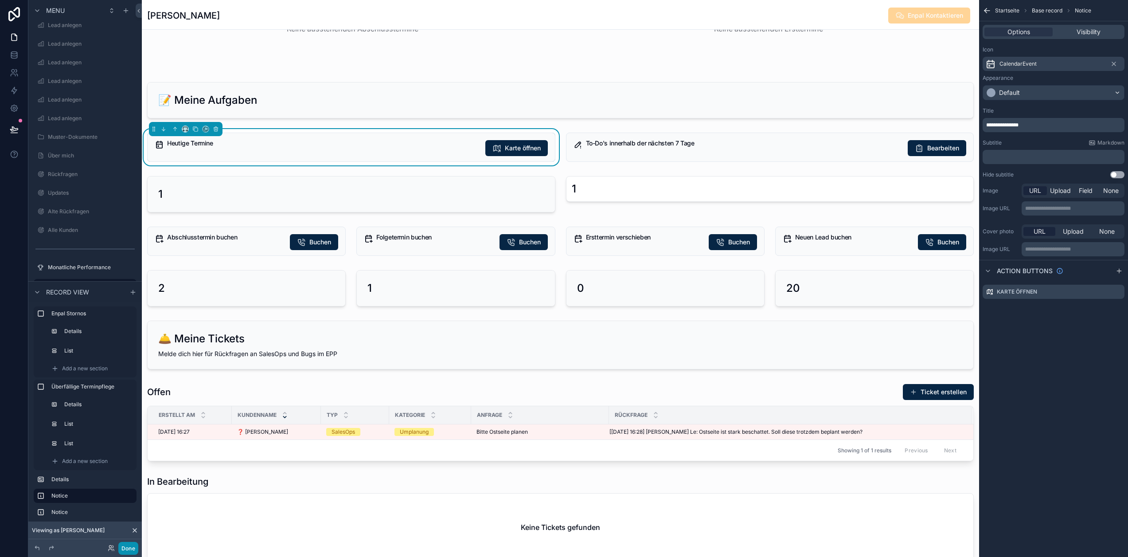
click at [128, 550] on button "Done" at bounding box center [128, 548] width 20 height 13
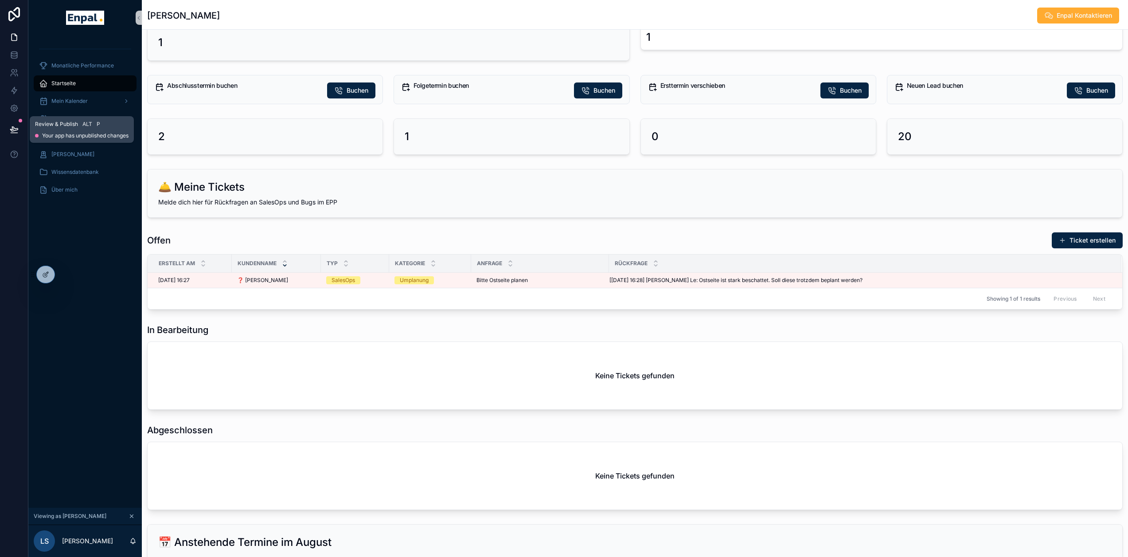
click at [17, 127] on icon at bounding box center [14, 129] width 9 height 9
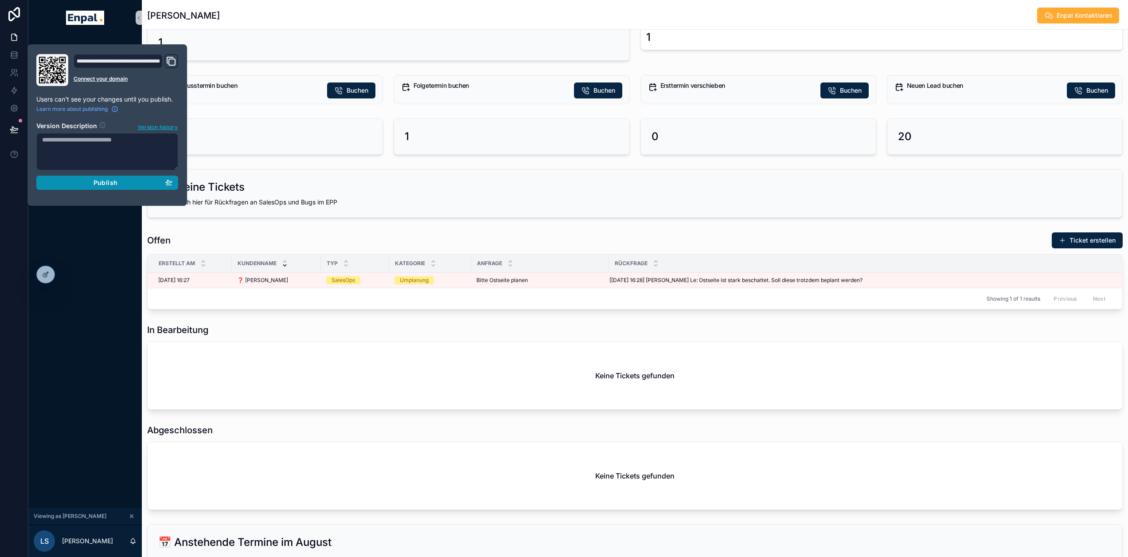
click at [101, 178] on button "Publish" at bounding box center [107, 183] width 142 height 14
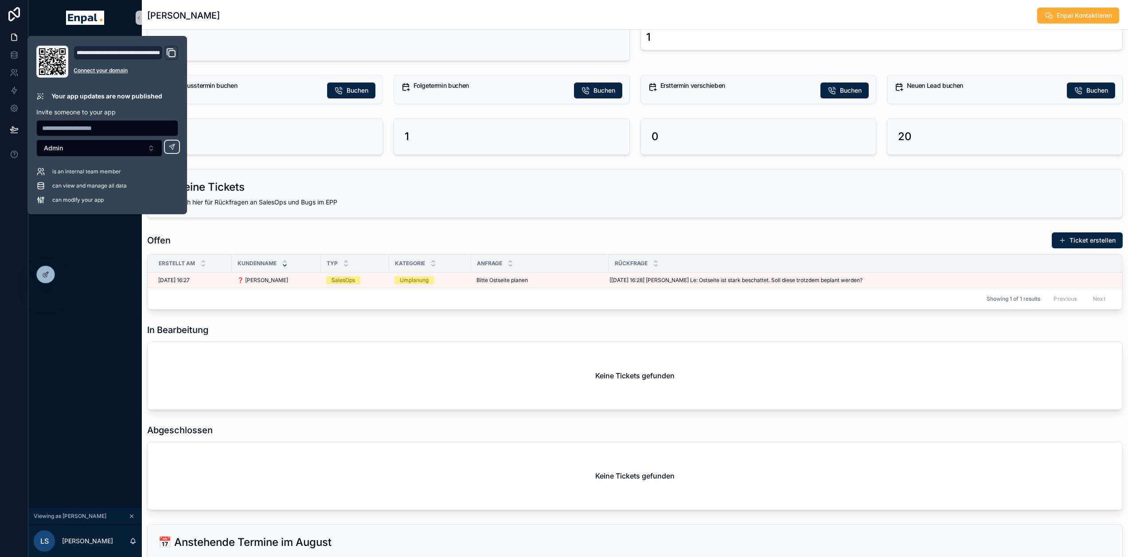
click at [113, 250] on div "Monatliche Performance Startseite Mein Kalender Neue Kunden Aktive [PERSON_NAME…" at bounding box center [84, 271] width 113 height 472
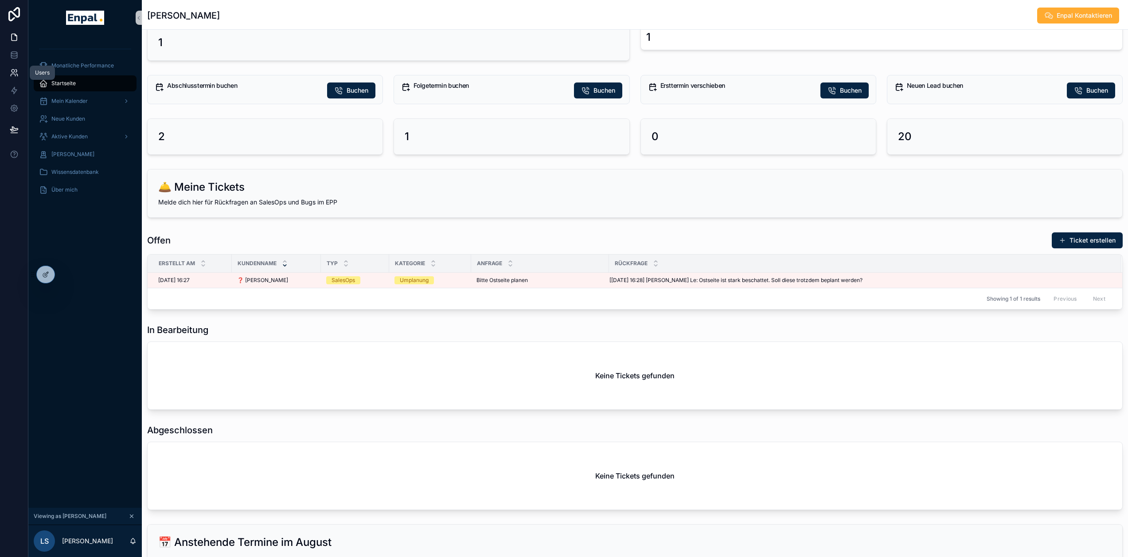
drag, startPoint x: 10, startPoint y: 71, endPoint x: 22, endPoint y: 79, distance: 14.8
click at [10, 71] on icon at bounding box center [14, 72] width 9 height 9
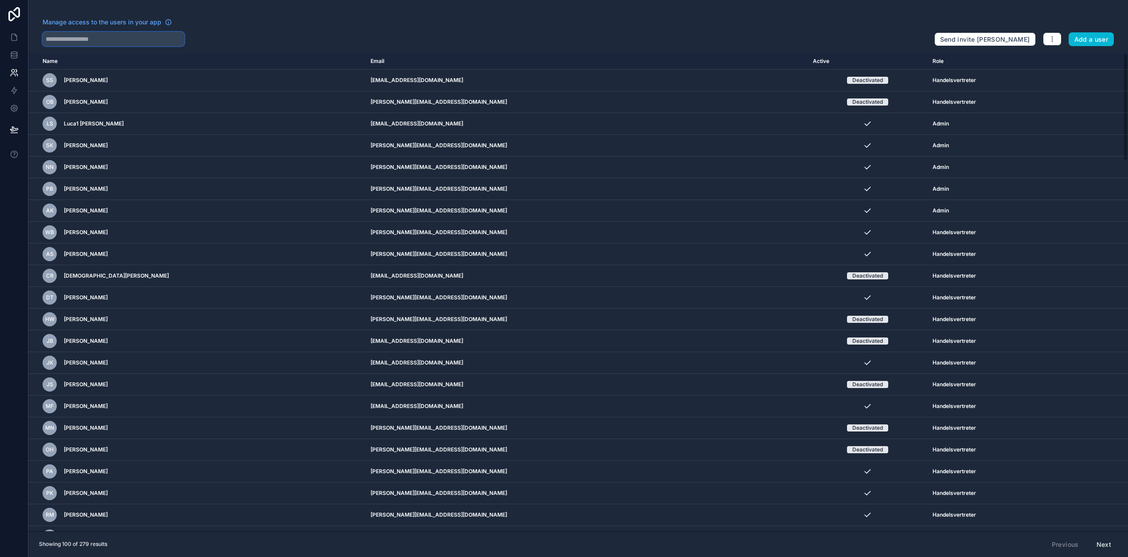
click at [96, 36] on input "text" at bounding box center [114, 39] width 142 height 14
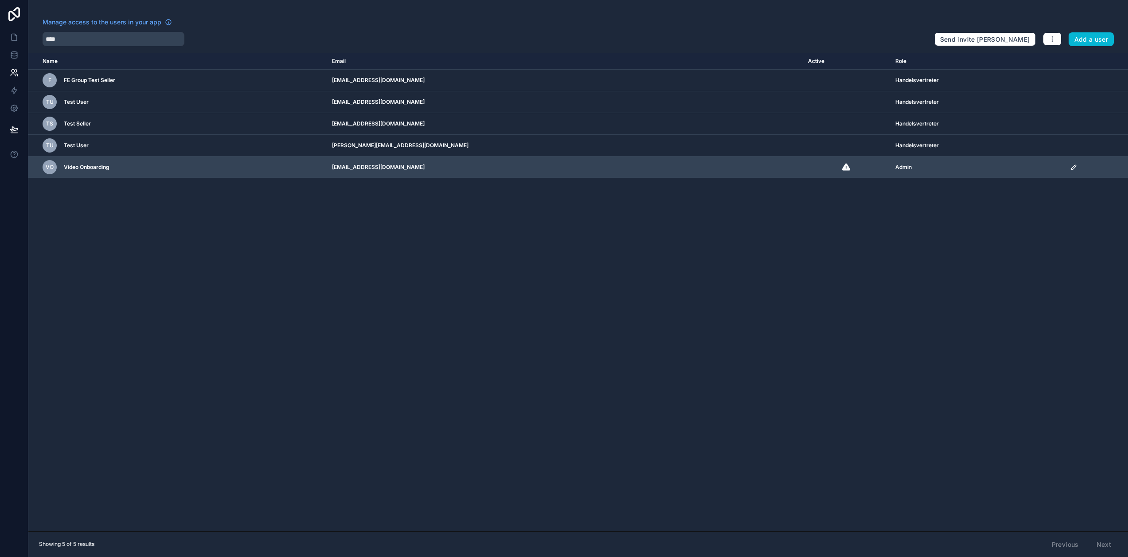
click at [1070, 164] on icon "scrollable content" at bounding box center [1073, 167] width 7 height 7
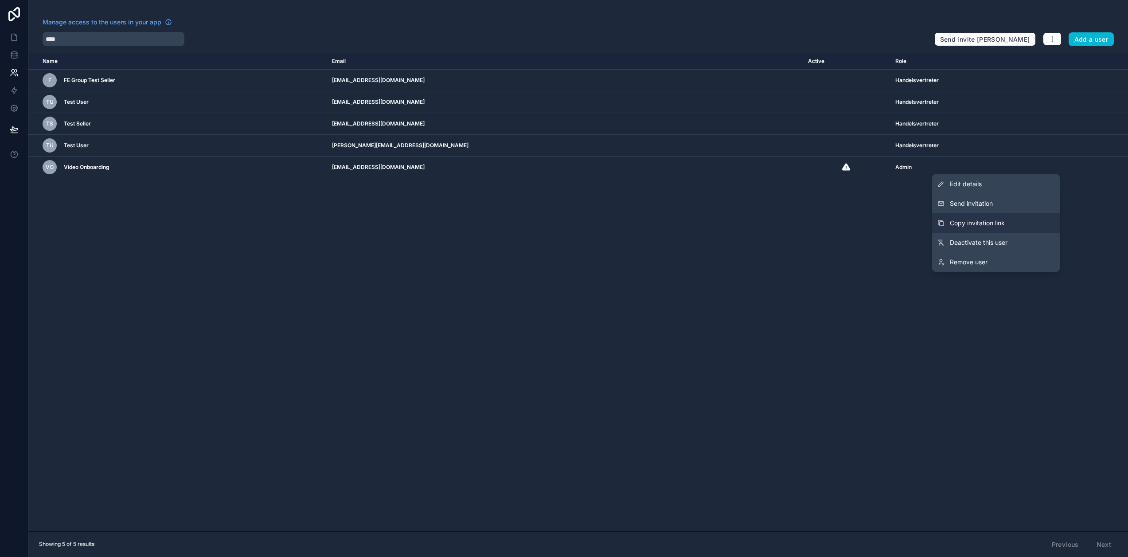
click at [993, 224] on span "Copy invitation link" at bounding box center [977, 222] width 55 height 9
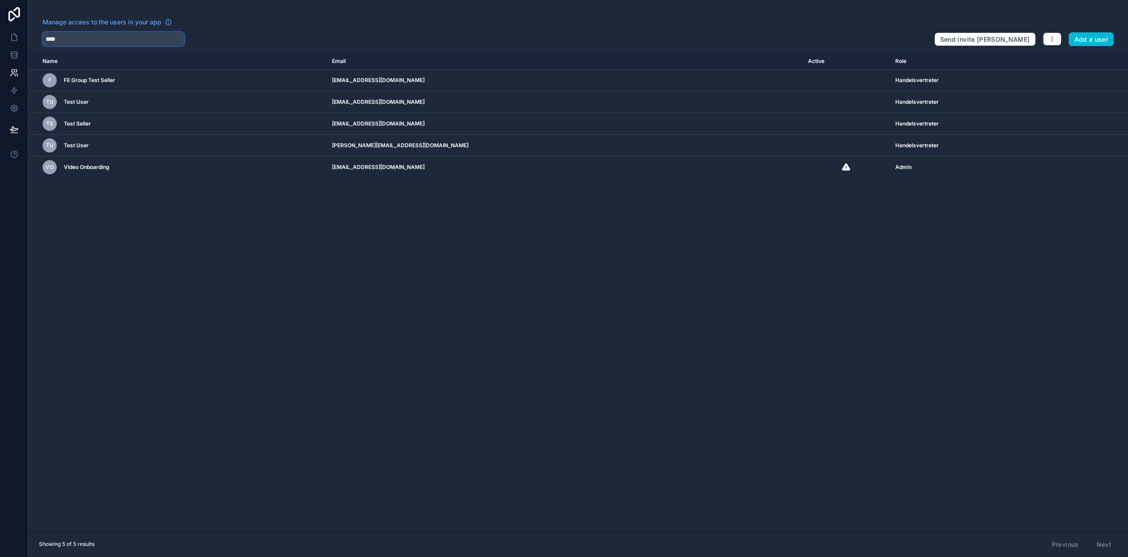
click at [82, 38] on input "****" at bounding box center [114, 39] width 142 height 14
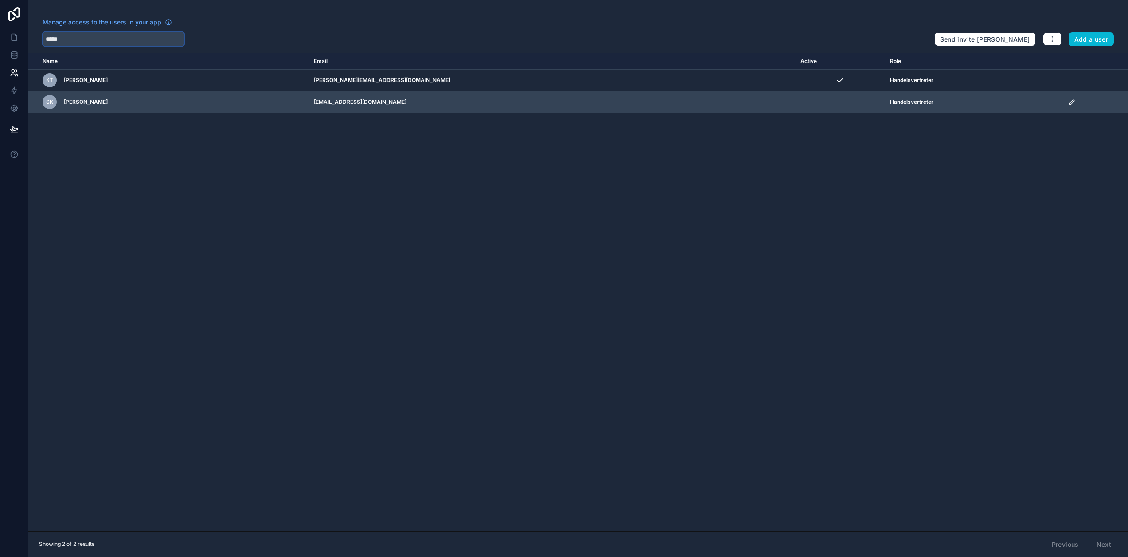
type input "*****"
click at [1068, 98] on td "scrollable content" at bounding box center [1095, 102] width 65 height 22
click at [1068, 105] on td "scrollable content" at bounding box center [1095, 102] width 65 height 22
click at [1069, 104] on icon "scrollable content" at bounding box center [1072, 101] width 7 height 7
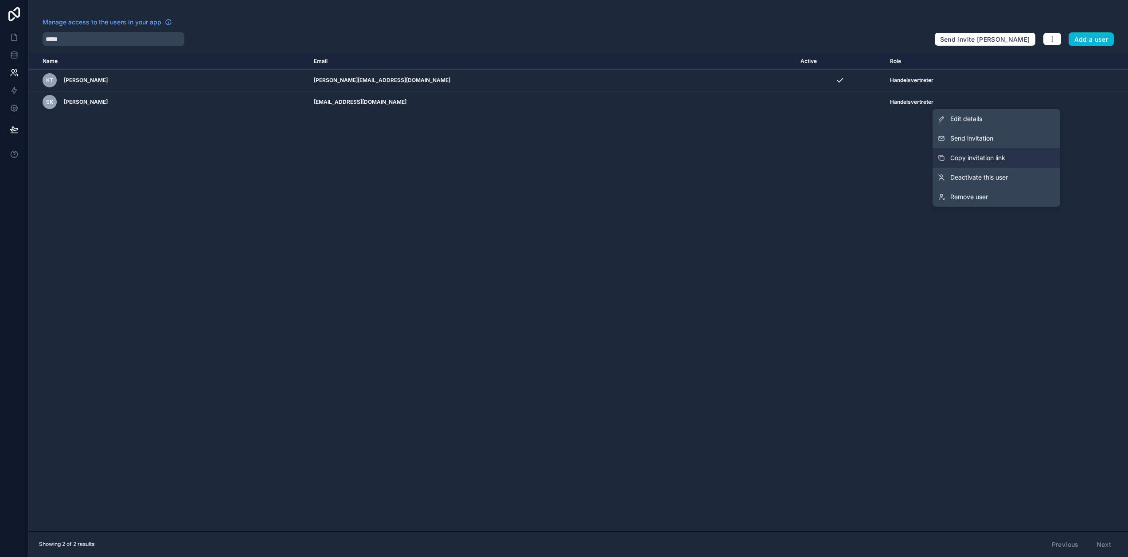
click at [1005, 154] on span "Copy invitation link" at bounding box center [977, 157] width 55 height 9
